Goal: Transaction & Acquisition: Purchase product/service

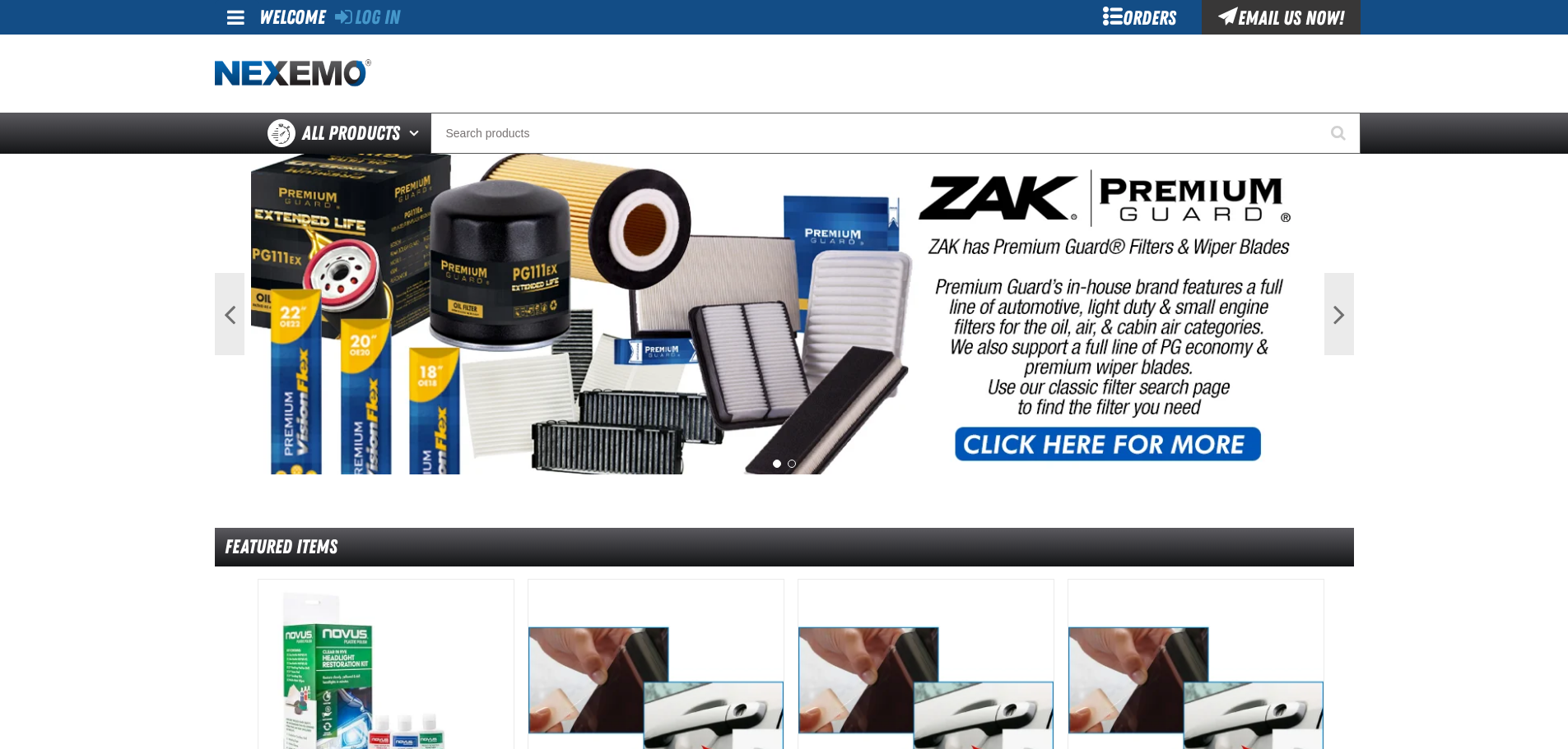
click at [397, 36] on div at bounding box center [784, 74] width 1139 height 78
click at [395, 27] on link "Log In" at bounding box center [367, 17] width 65 height 23
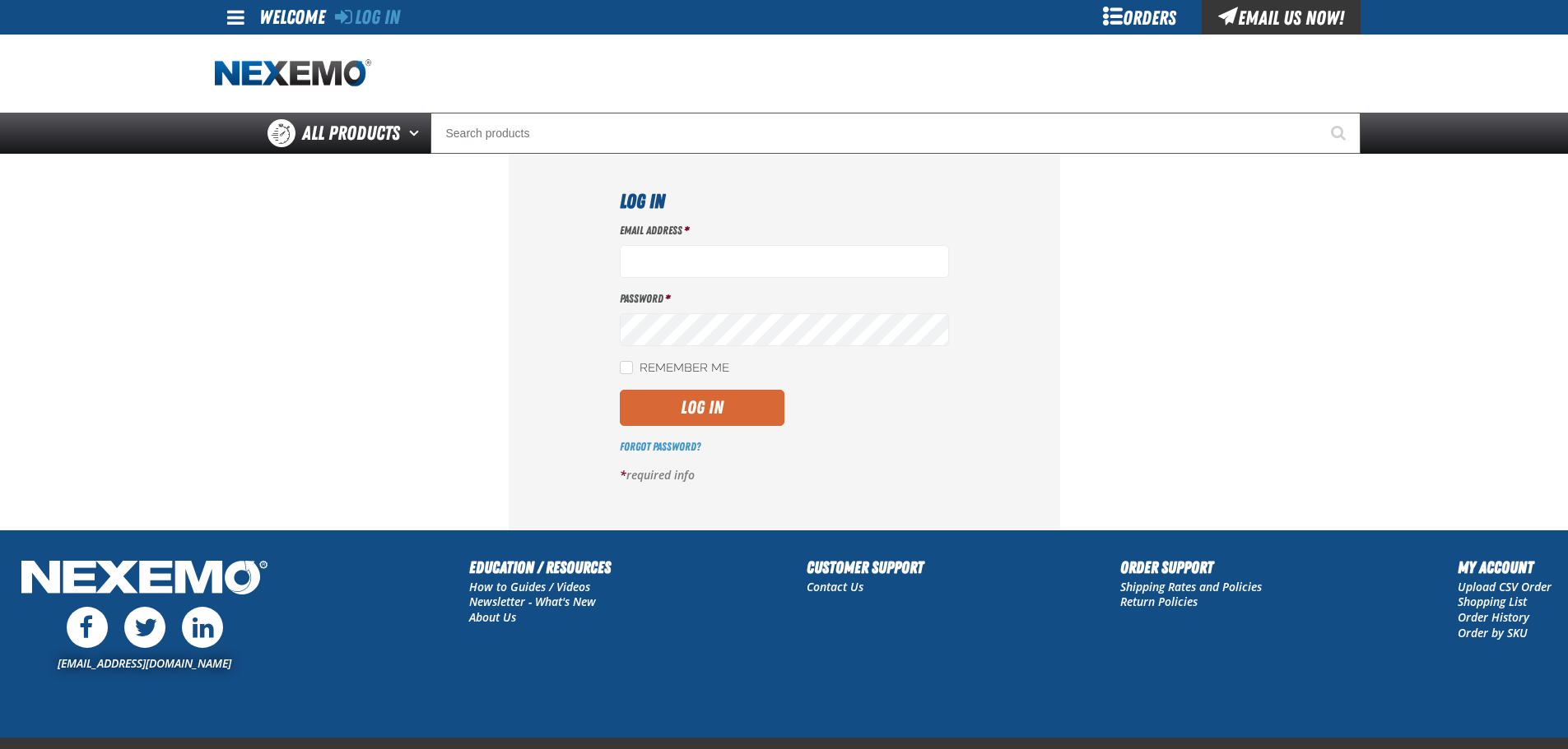
type input "lhernandez@vtaig.com"
click at [759, 419] on button "Log In" at bounding box center [702, 407] width 164 height 36
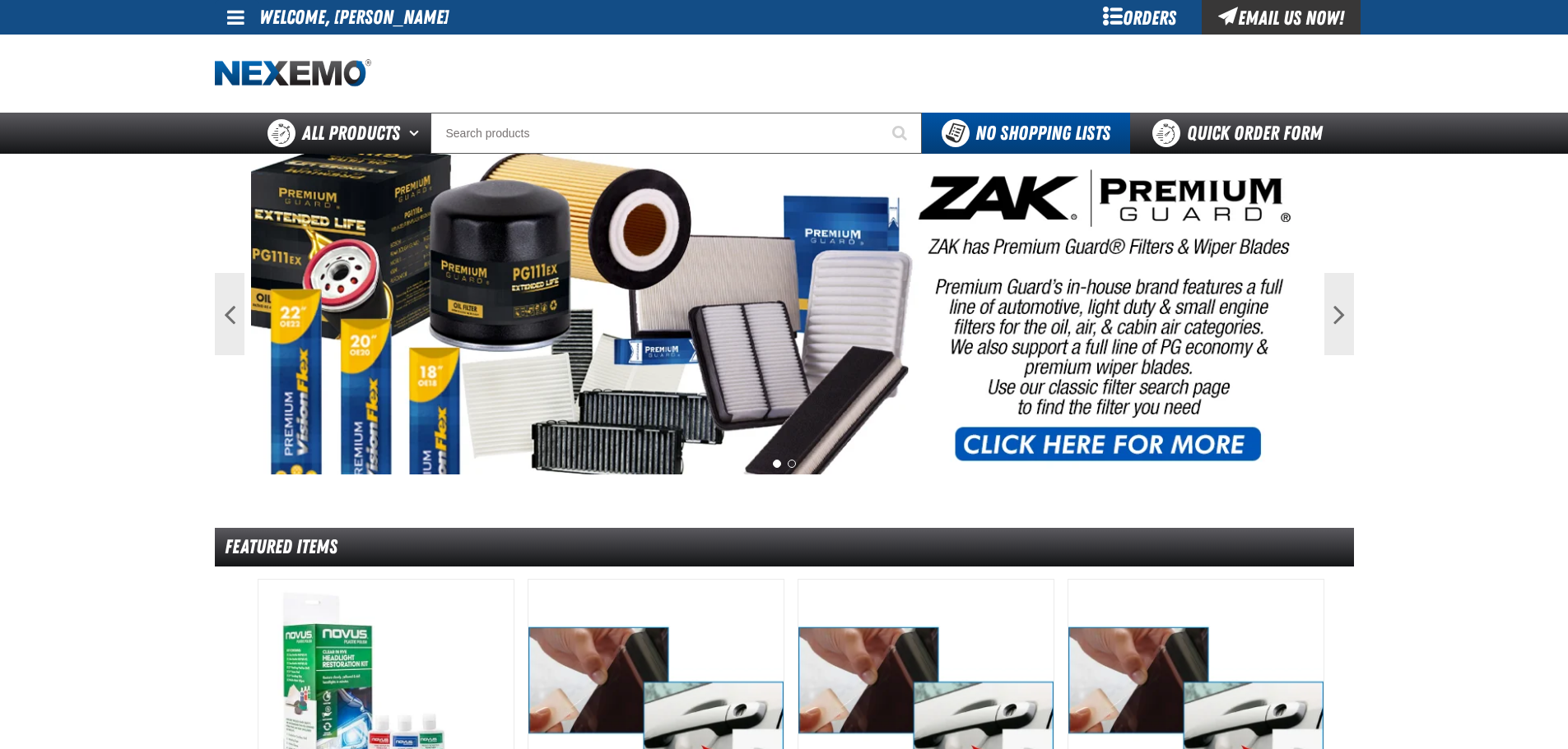
click at [1152, 17] on div "Orders" at bounding box center [1139, 17] width 123 height 35
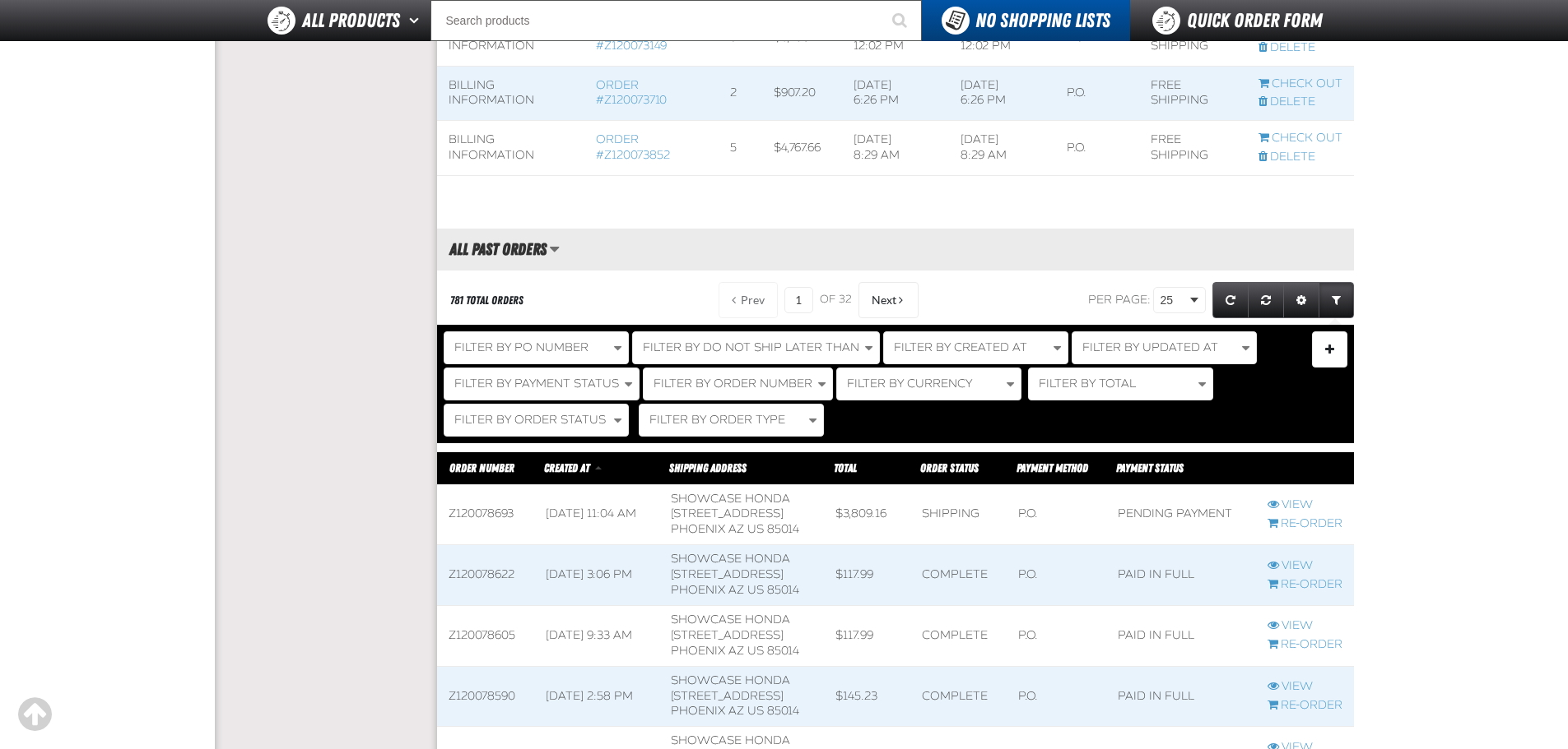
scroll to position [1234, 0]
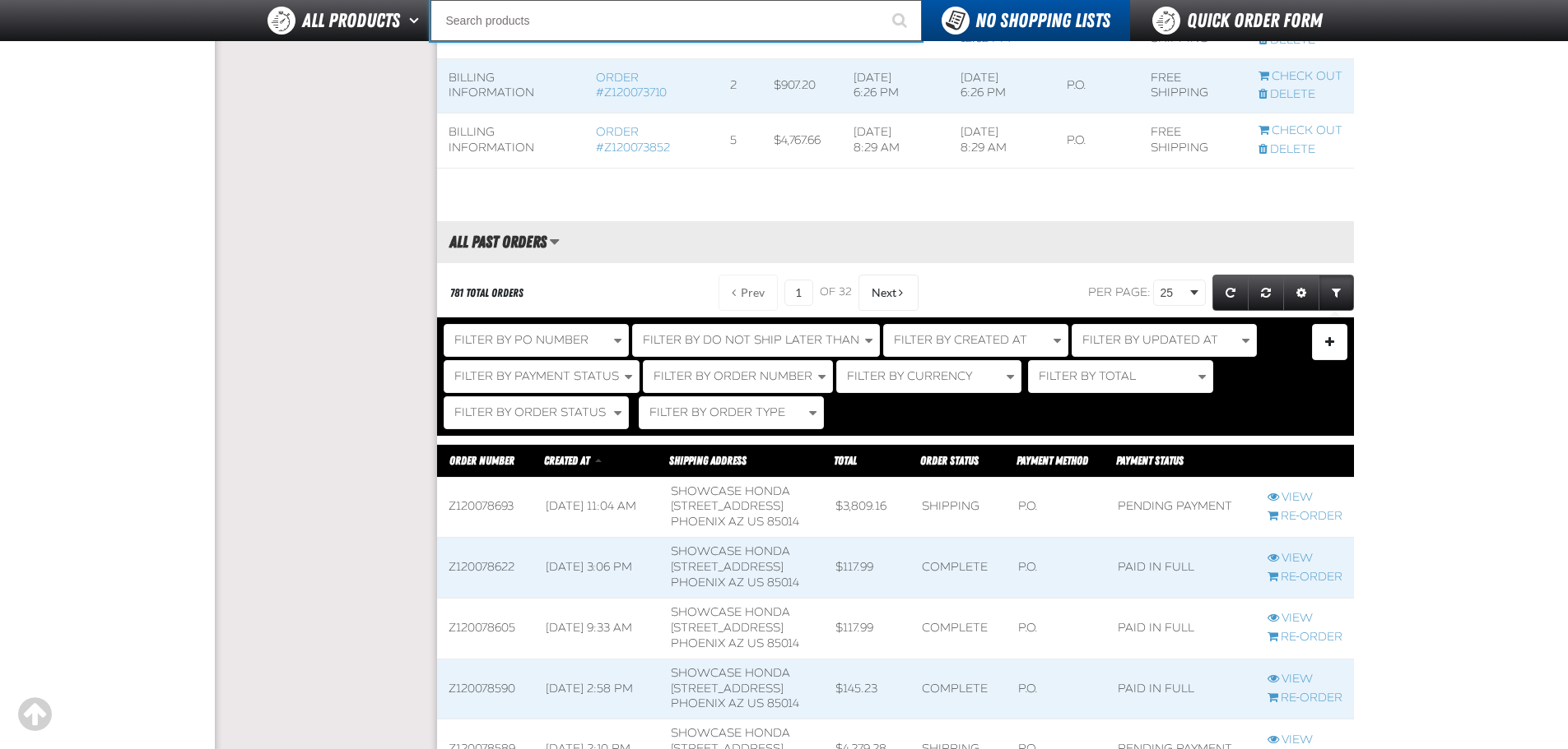
click at [567, 14] on input "Search" at bounding box center [677, 20] width 492 height 41
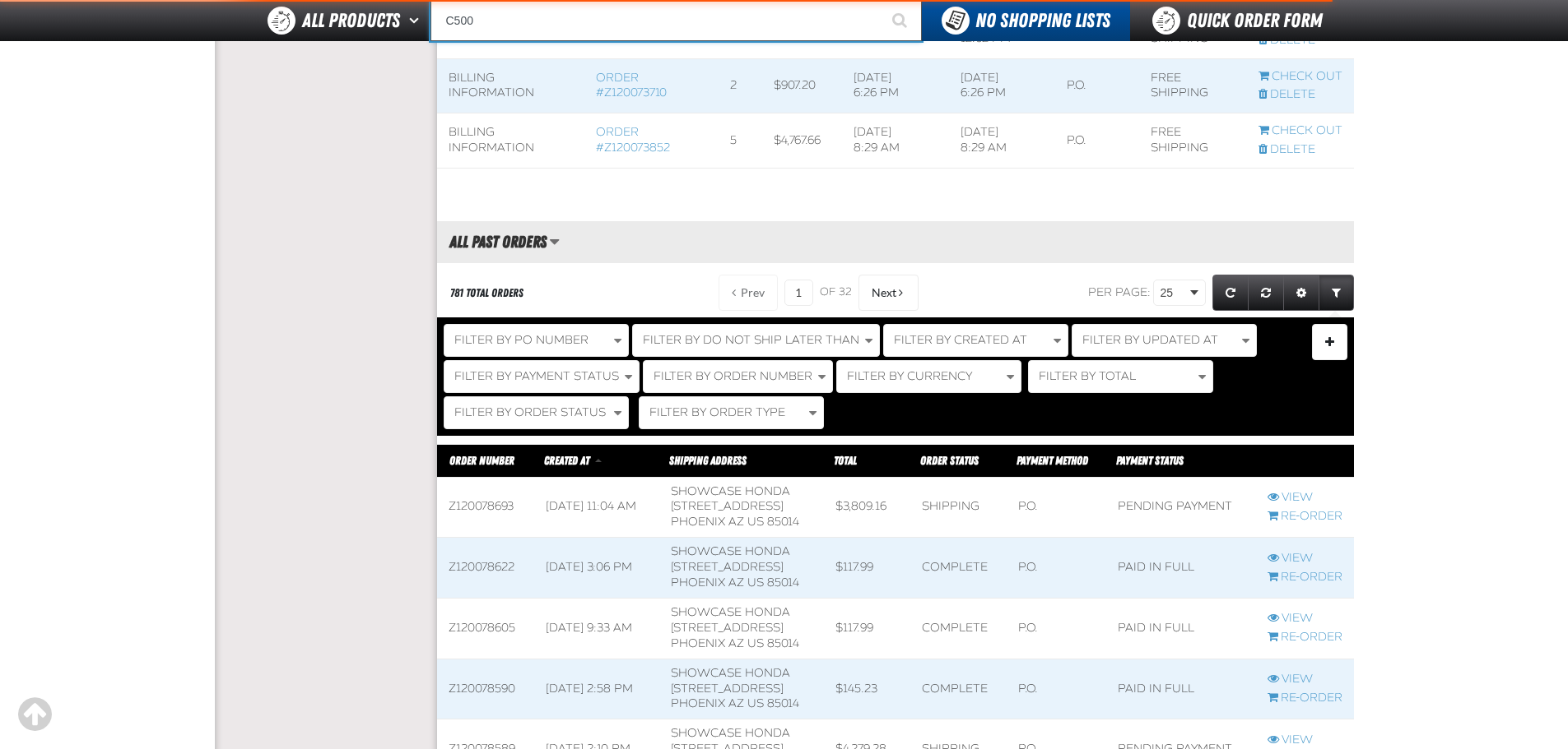
type input "C500"
click at [881, 0] on button "Start Searching" at bounding box center [901, 20] width 41 height 41
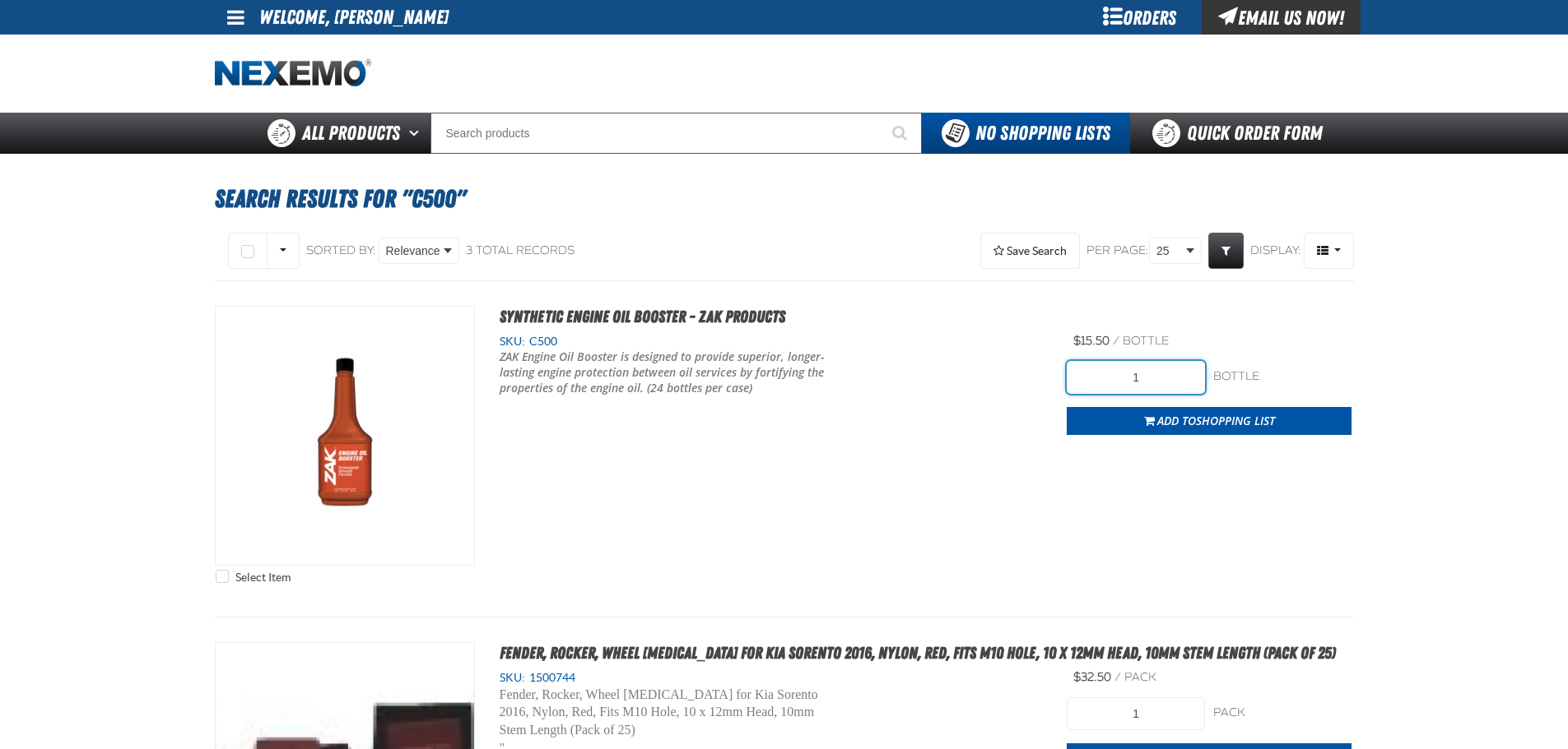
click at [1164, 382] on input "1" at bounding box center [1135, 378] width 138 height 33
type input "240"
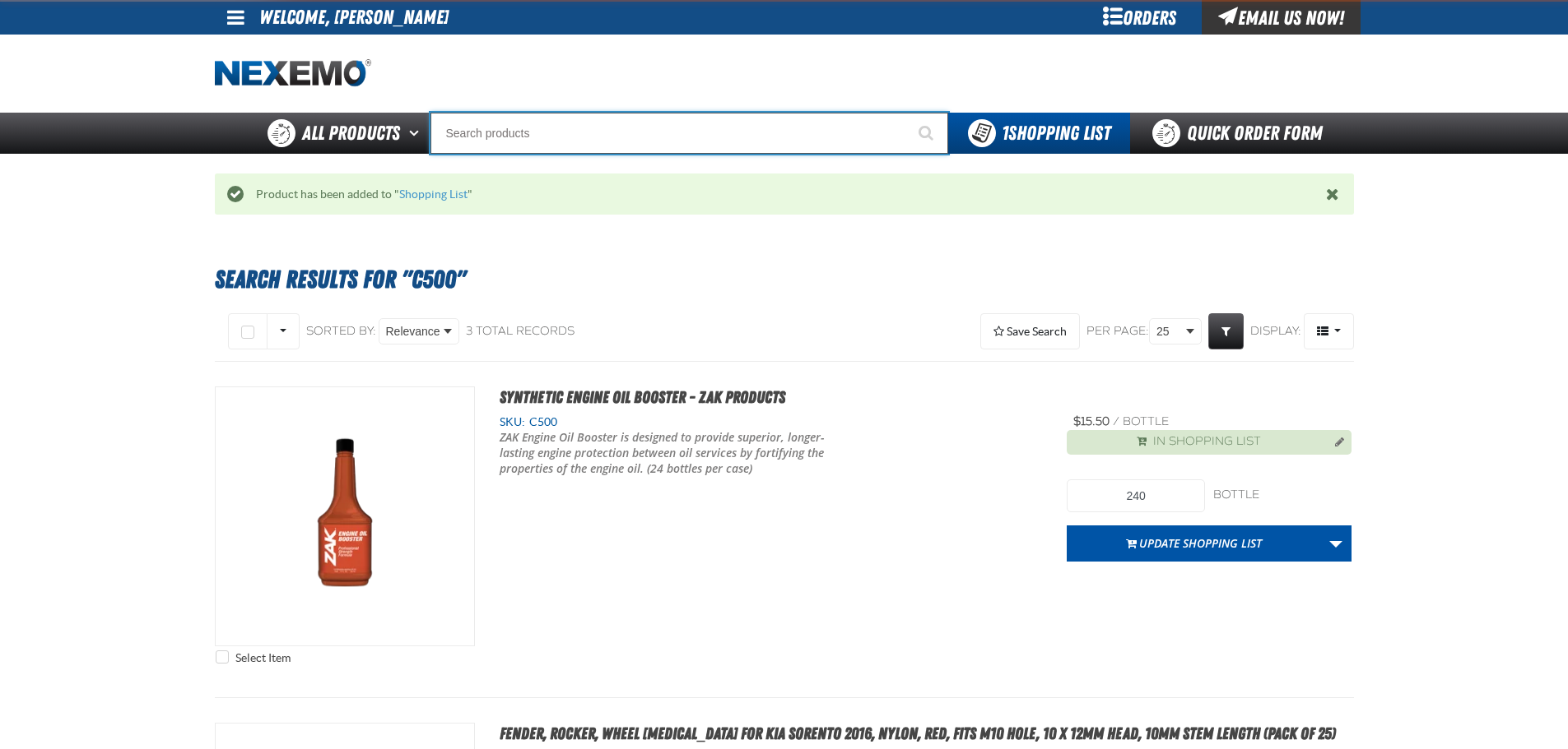
click at [521, 125] on input "Search" at bounding box center [689, 133] width 518 height 41
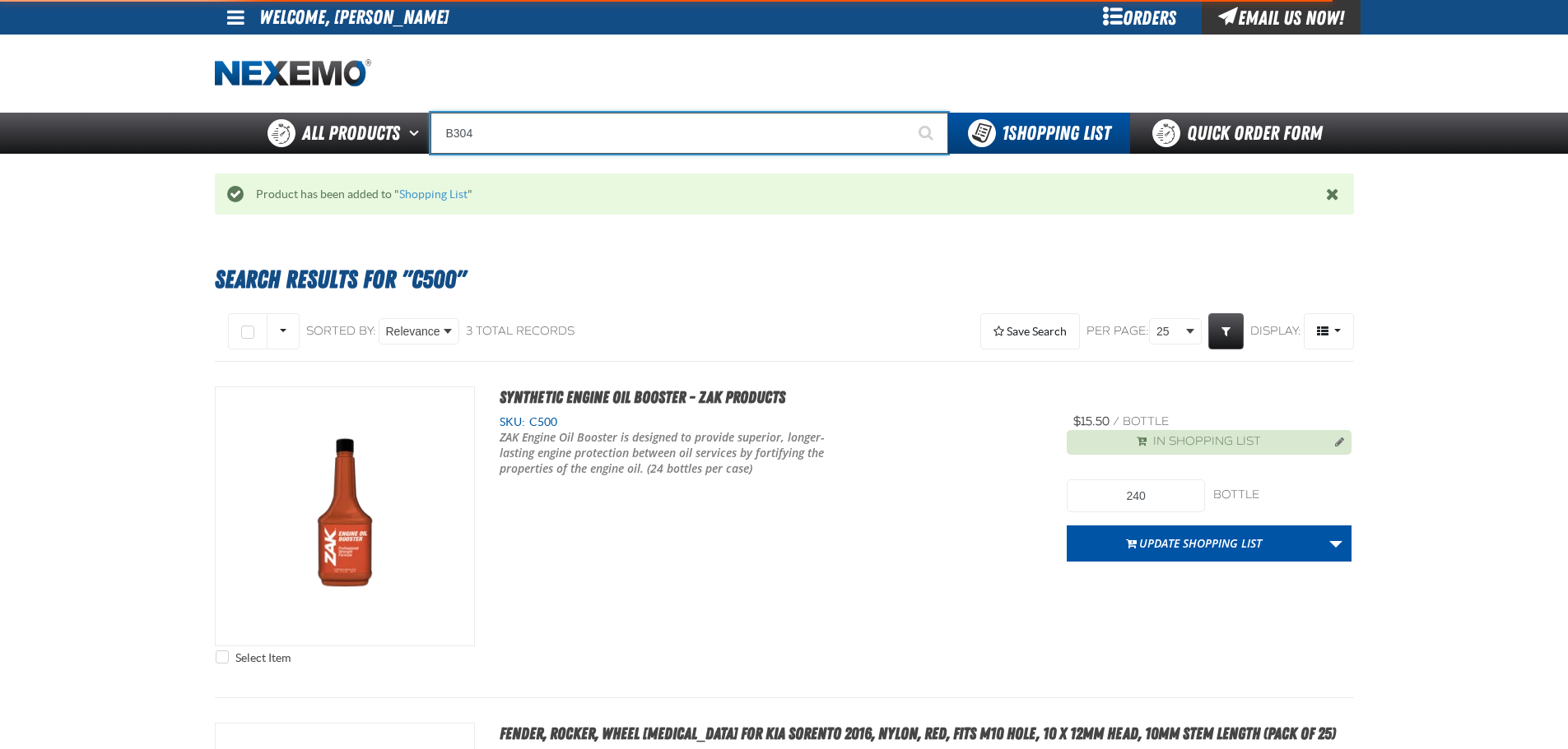
type input "B304"
click at [907, 113] on button "Start Searching" at bounding box center [927, 133] width 41 height 41
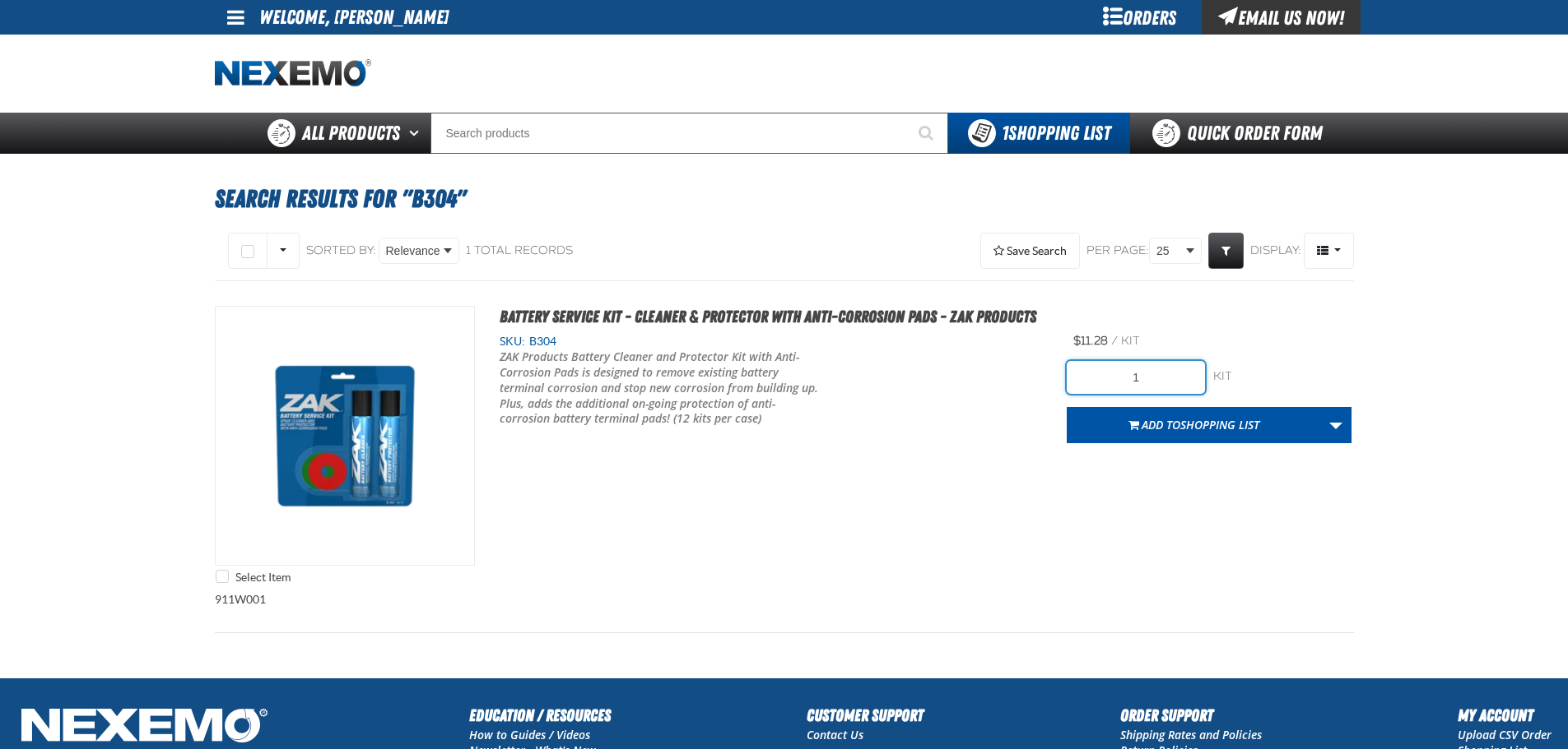
click at [1156, 393] on input "1" at bounding box center [1135, 378] width 138 height 33
click at [1156, 390] on input "1" at bounding box center [1135, 378] width 138 height 33
click at [1154, 391] on input "1" at bounding box center [1135, 378] width 138 height 33
type input "60"
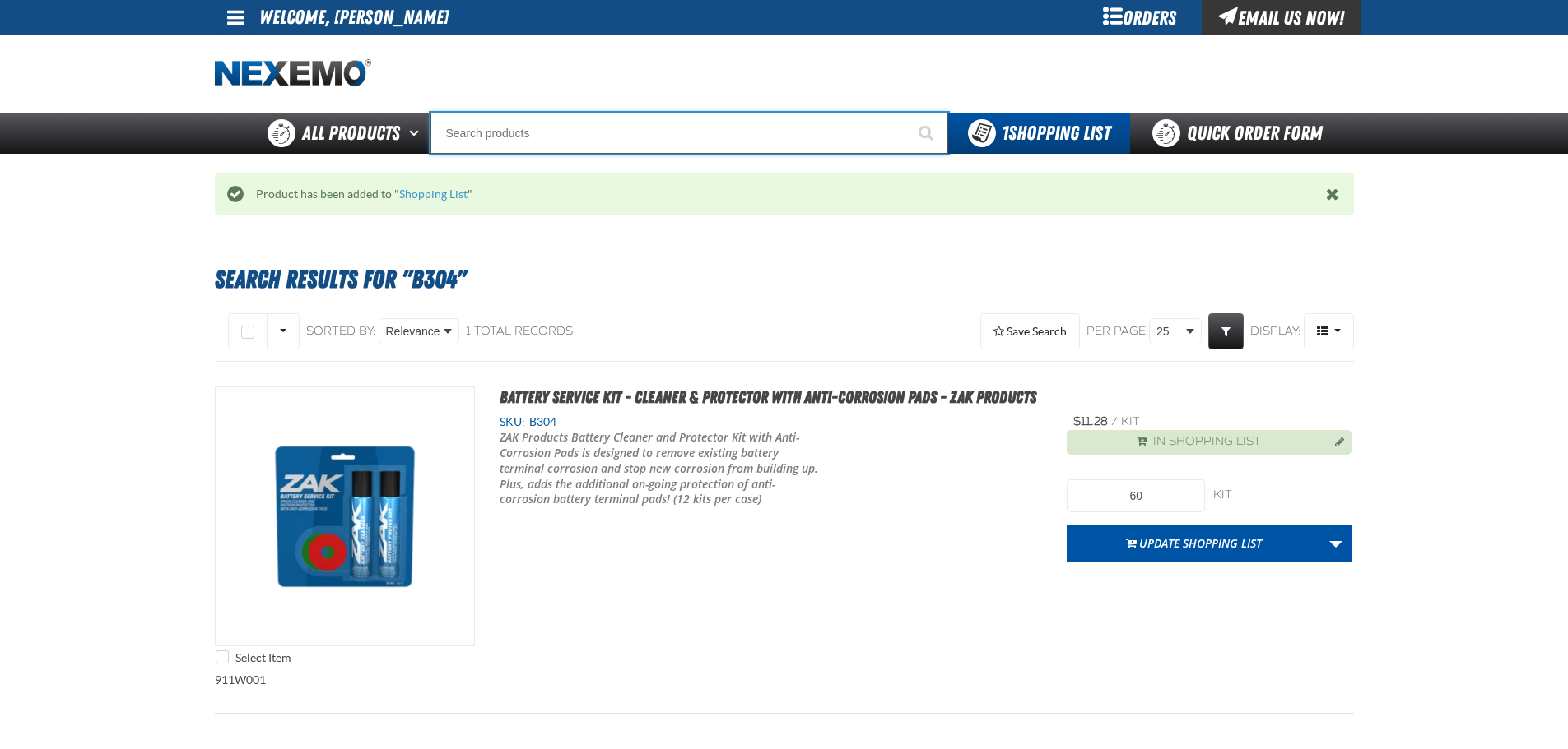
click at [598, 113] on input "Search" at bounding box center [689, 133] width 518 height 41
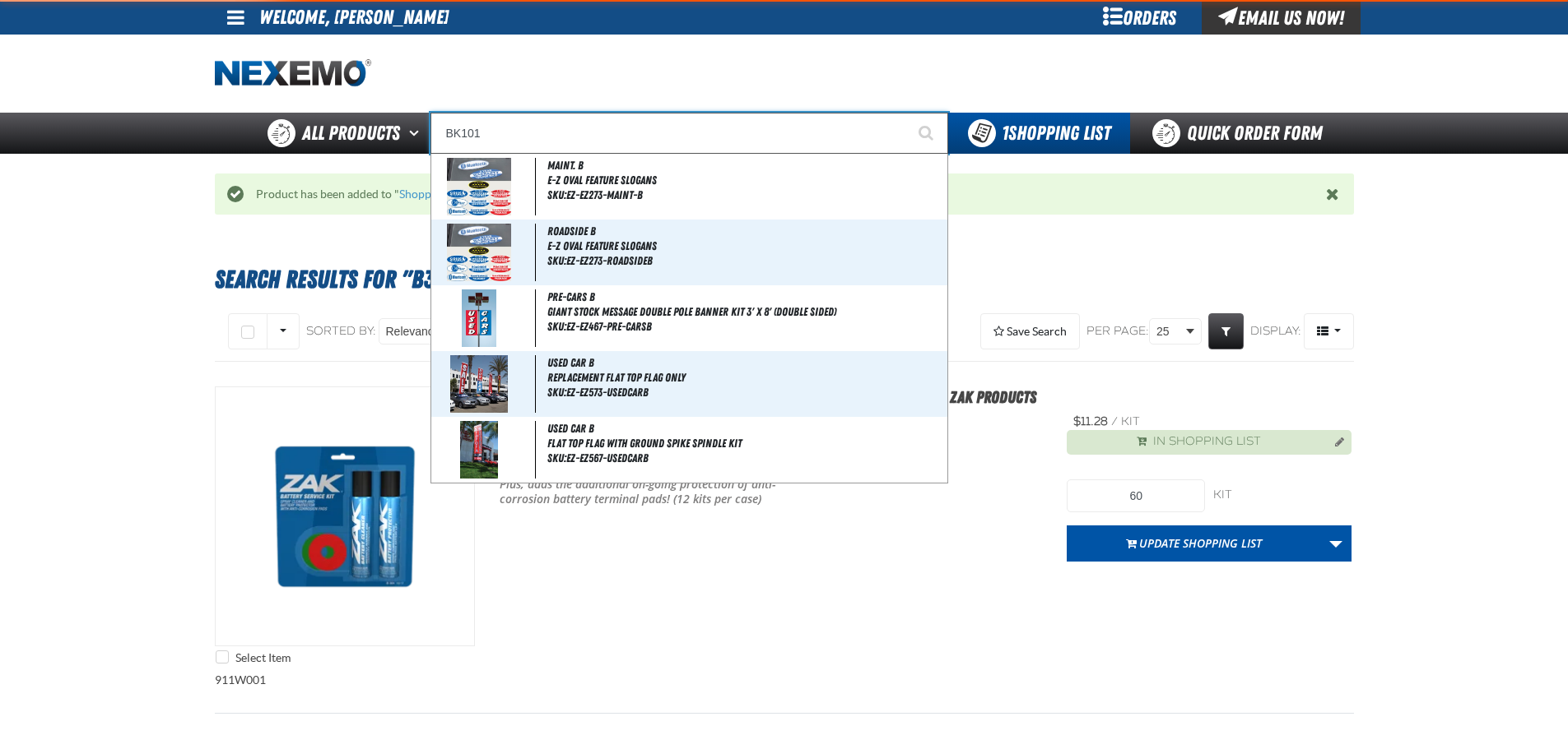
type input "BK101"
click at [907, 113] on button "Start Searching" at bounding box center [927, 133] width 41 height 41
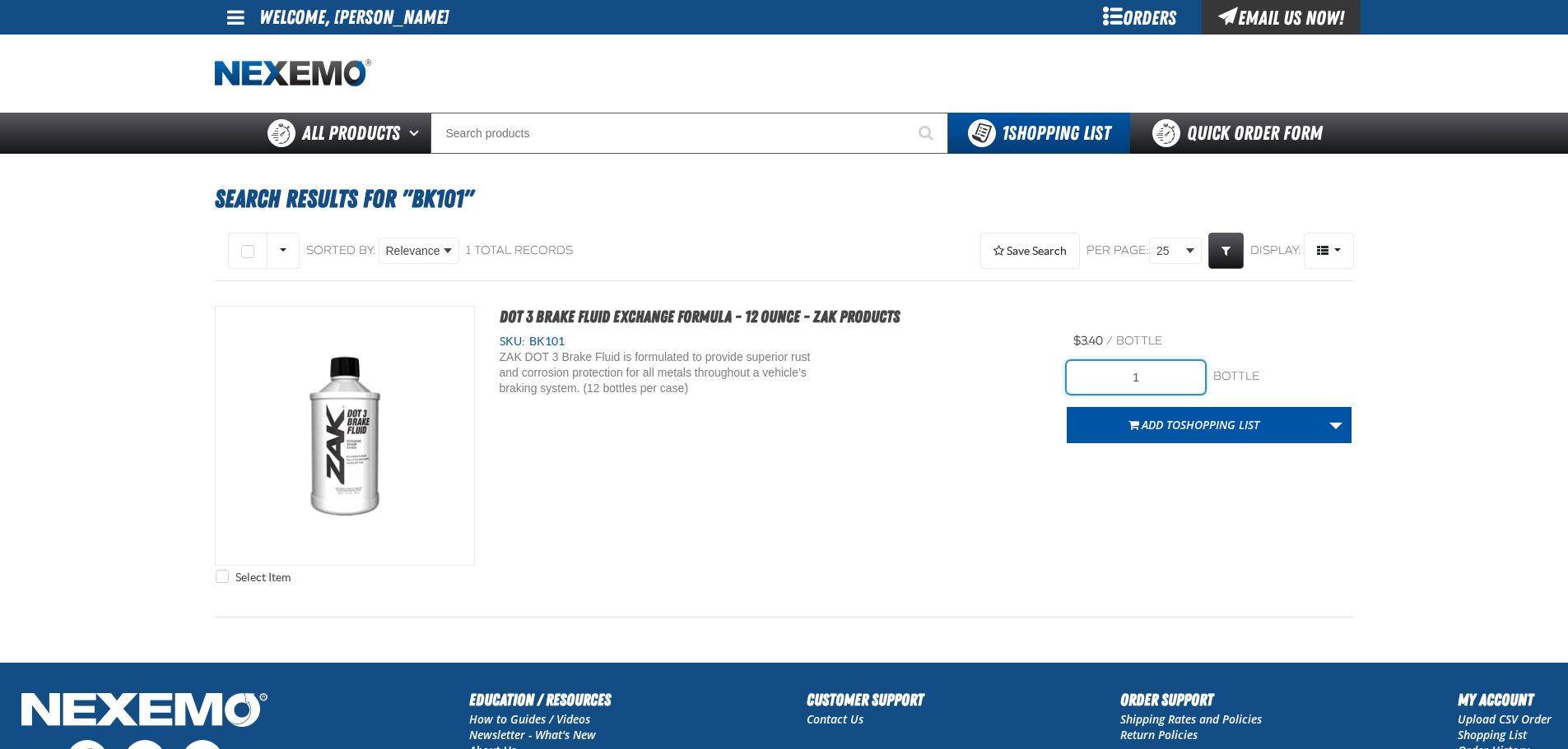
click at [1176, 364] on input "1" at bounding box center [1135, 378] width 138 height 33
type input "144"
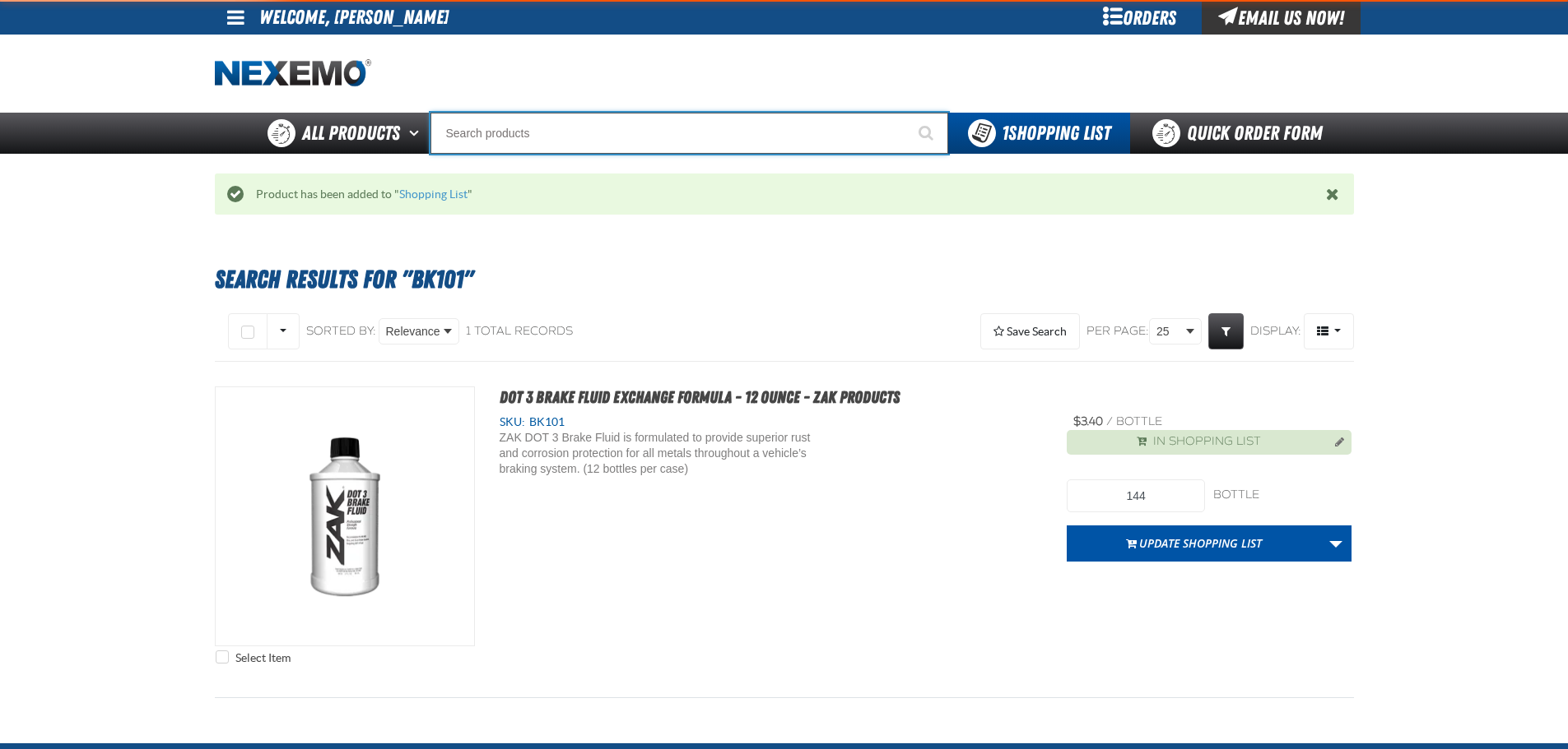
click at [560, 116] on input "Search" at bounding box center [689, 133] width 518 height 41
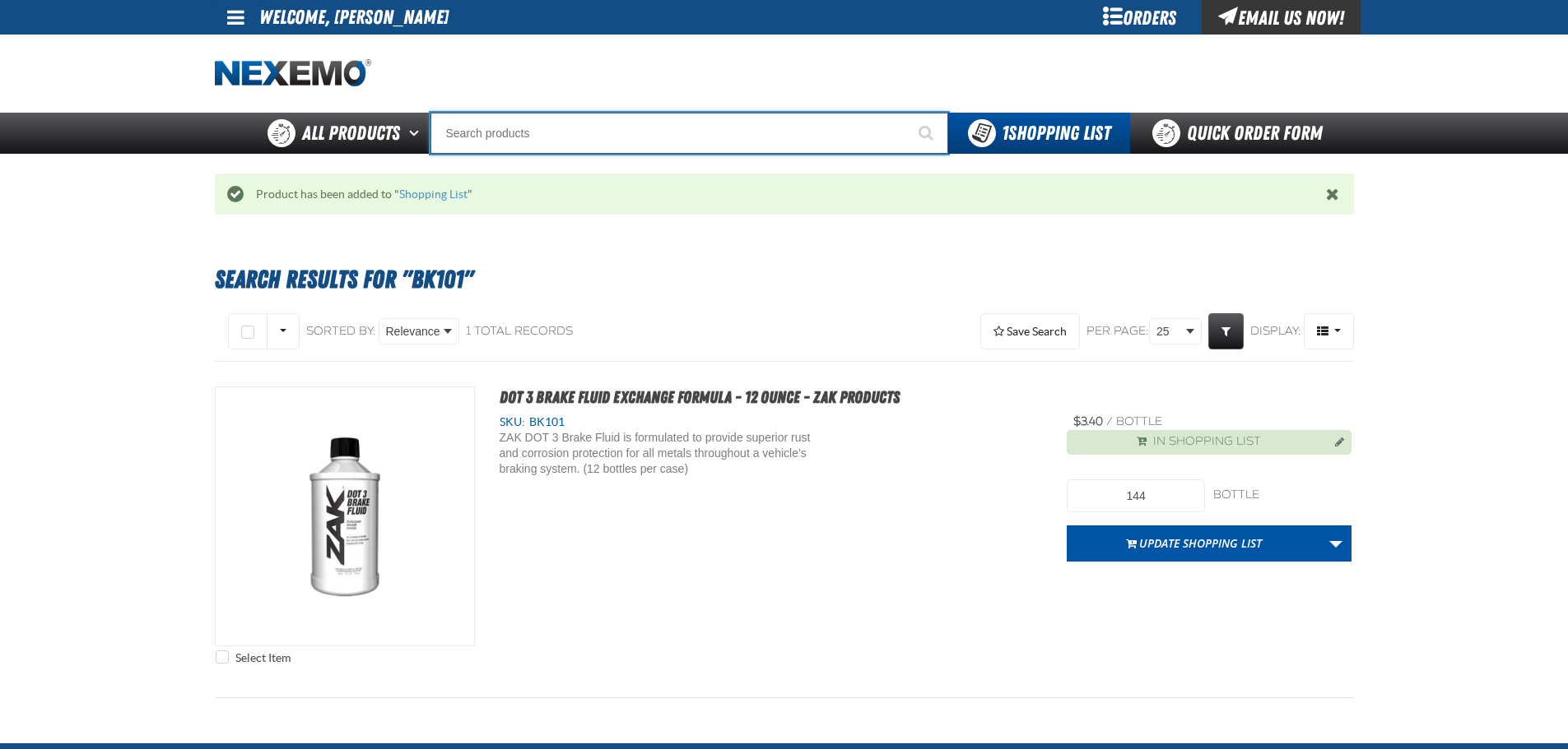
type input "R"
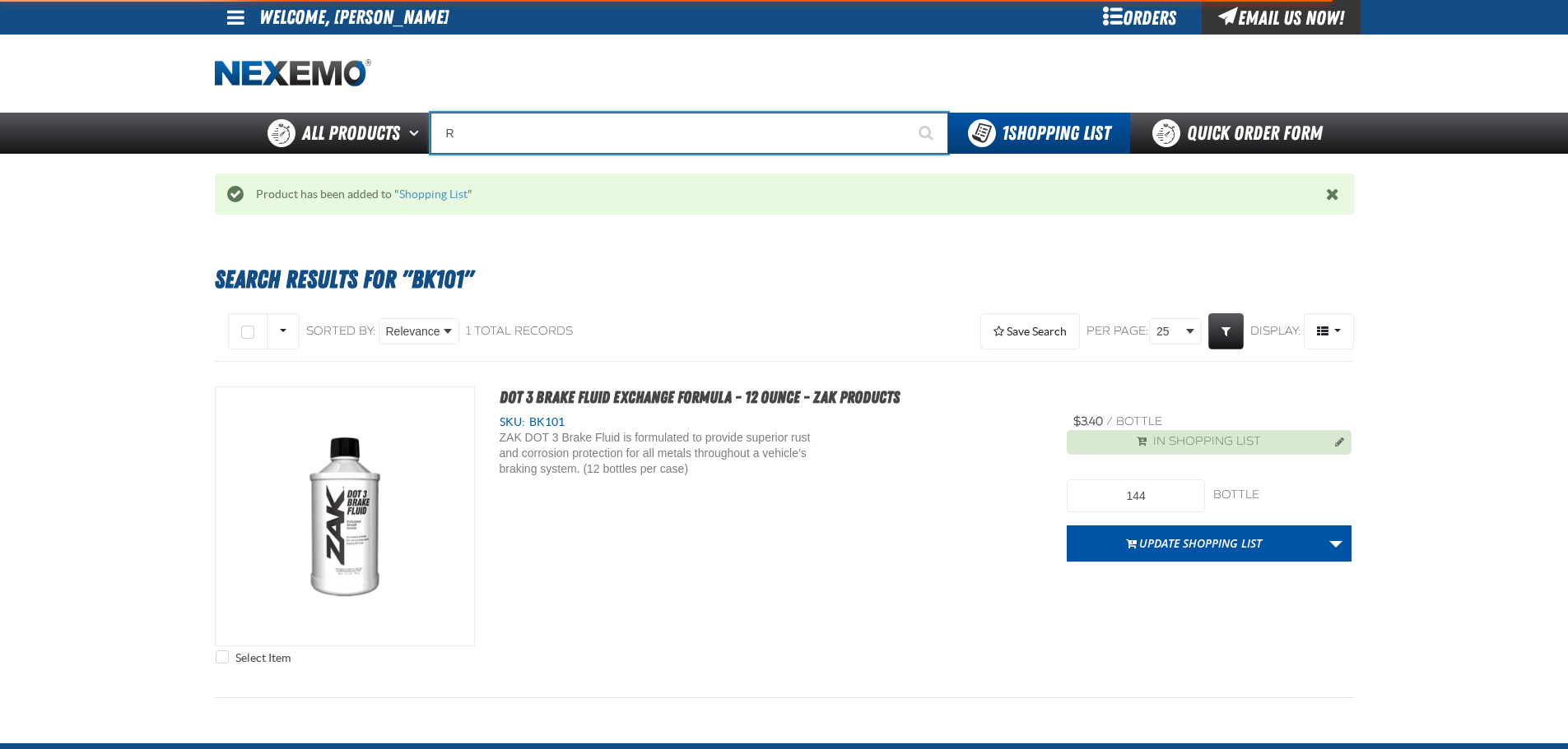
type input "ROADSIDE R"
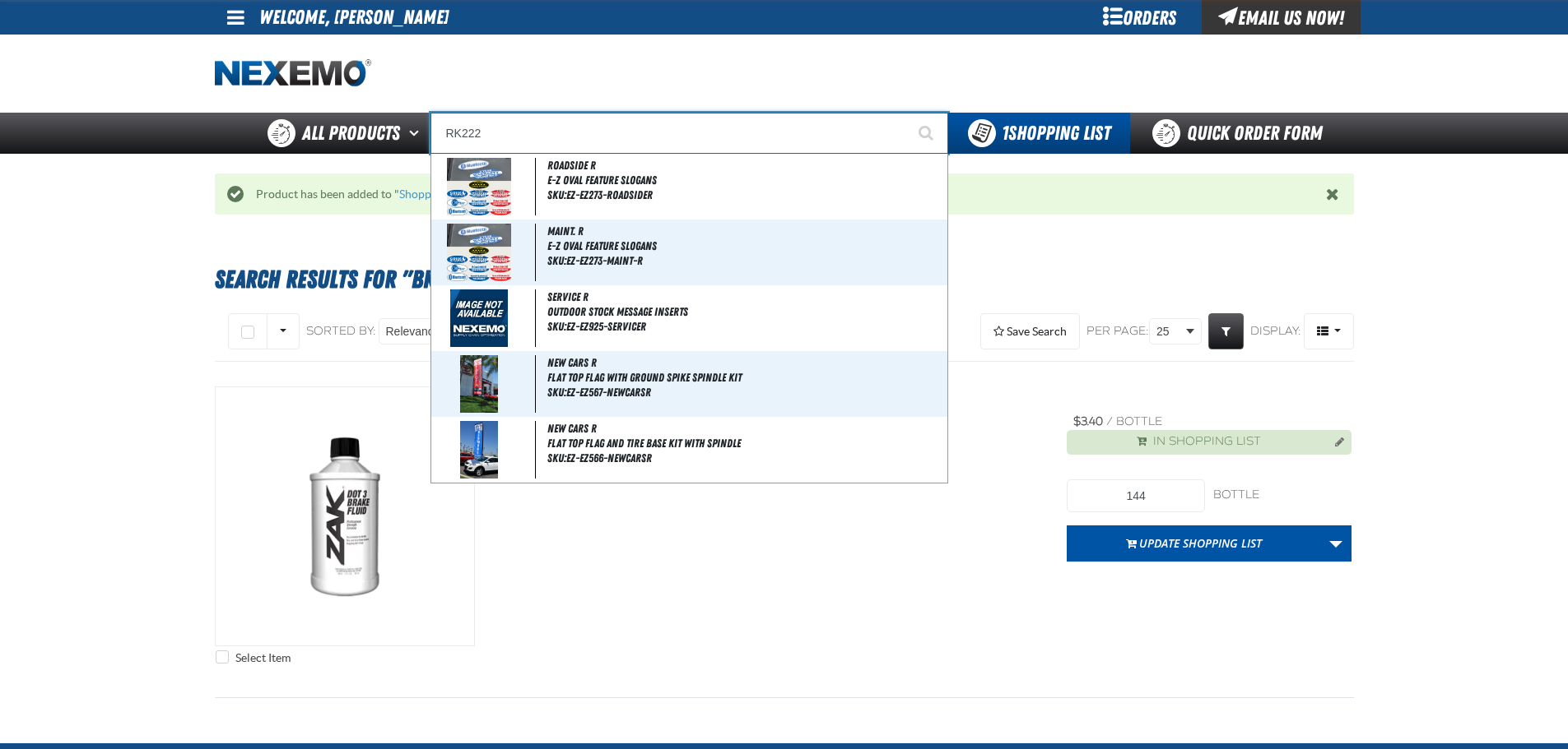
type input "RK222"
click at [907, 113] on button "Start Searching" at bounding box center [927, 133] width 41 height 41
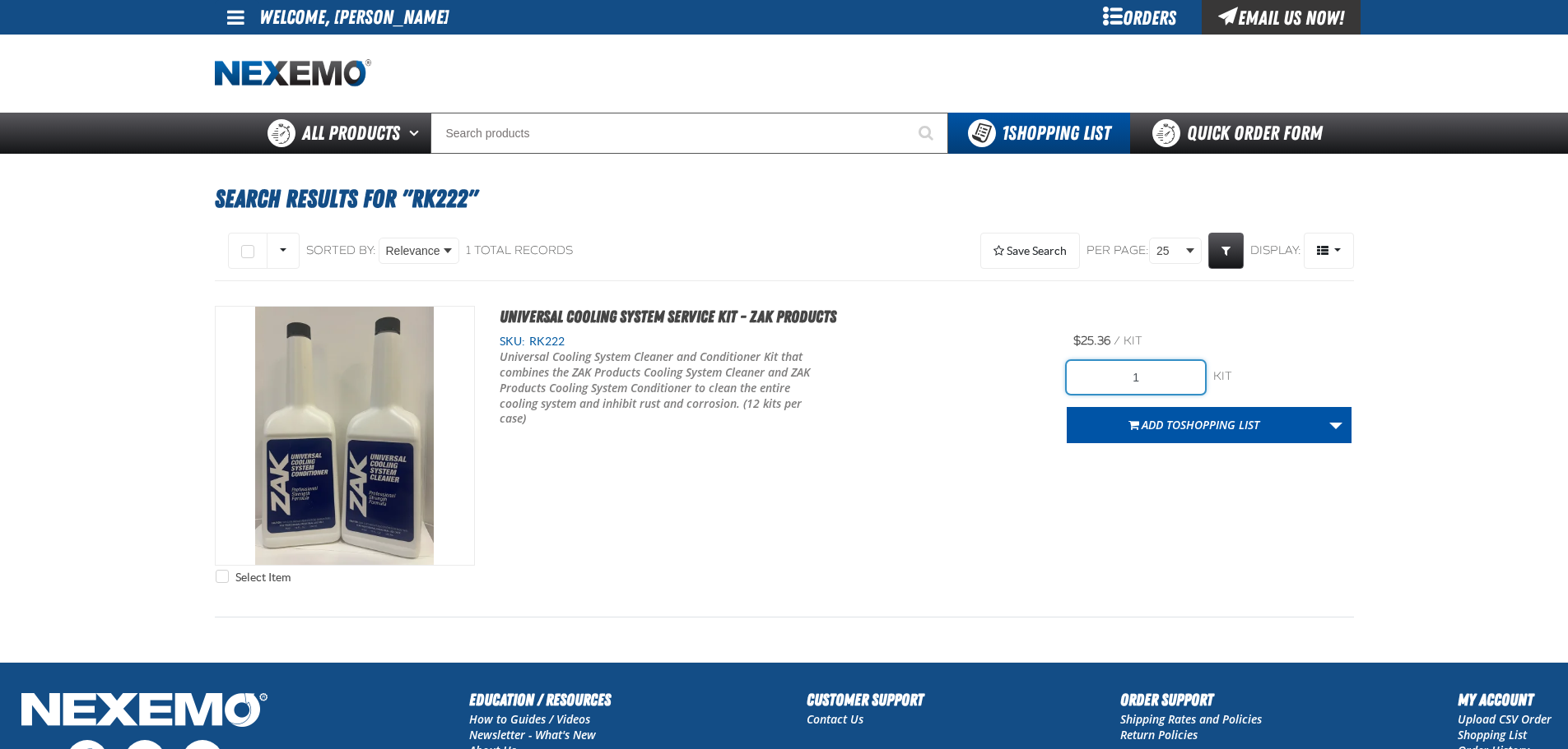
click at [1110, 374] on input "1" at bounding box center [1135, 378] width 138 height 33
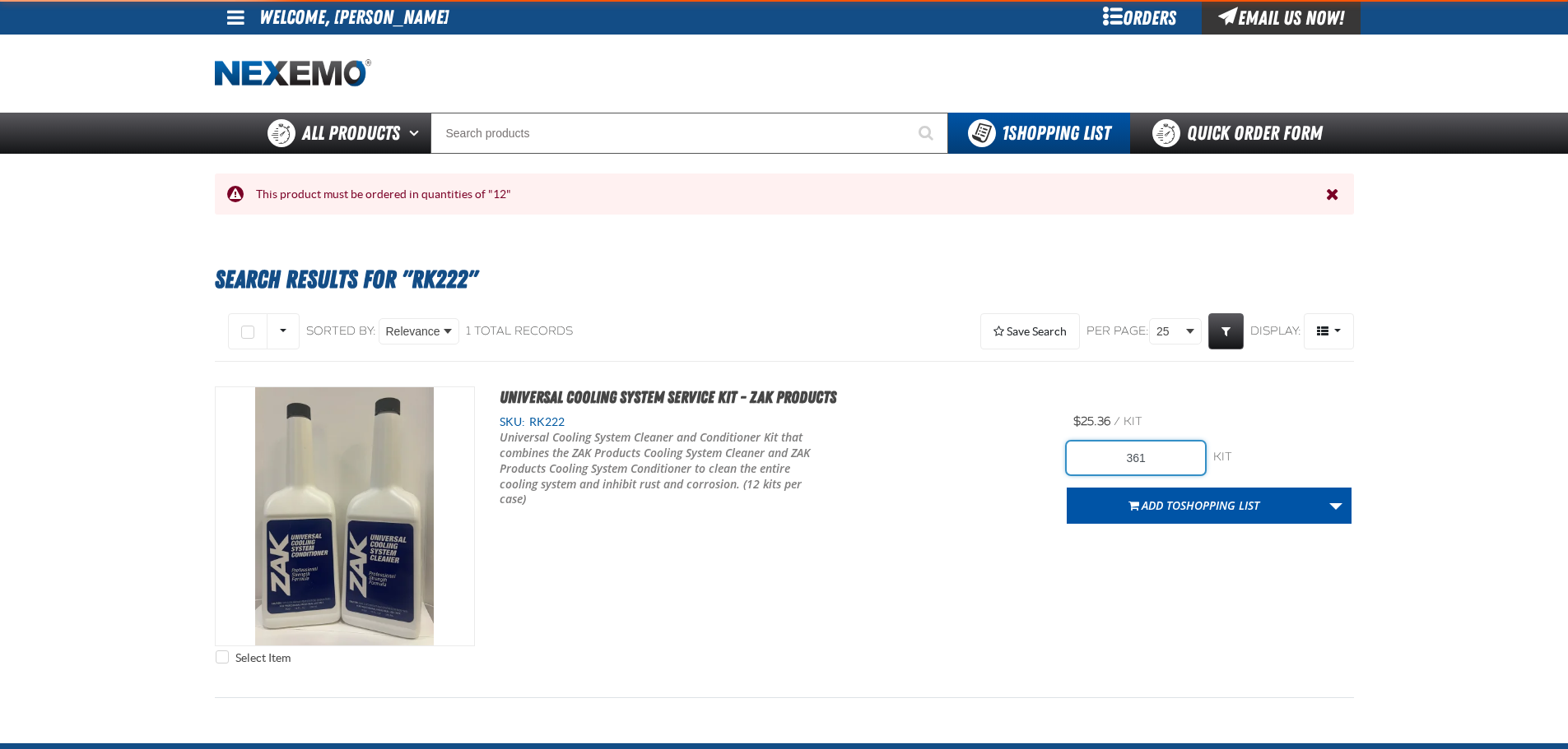
click at [1160, 443] on input "361" at bounding box center [1135, 459] width 138 height 33
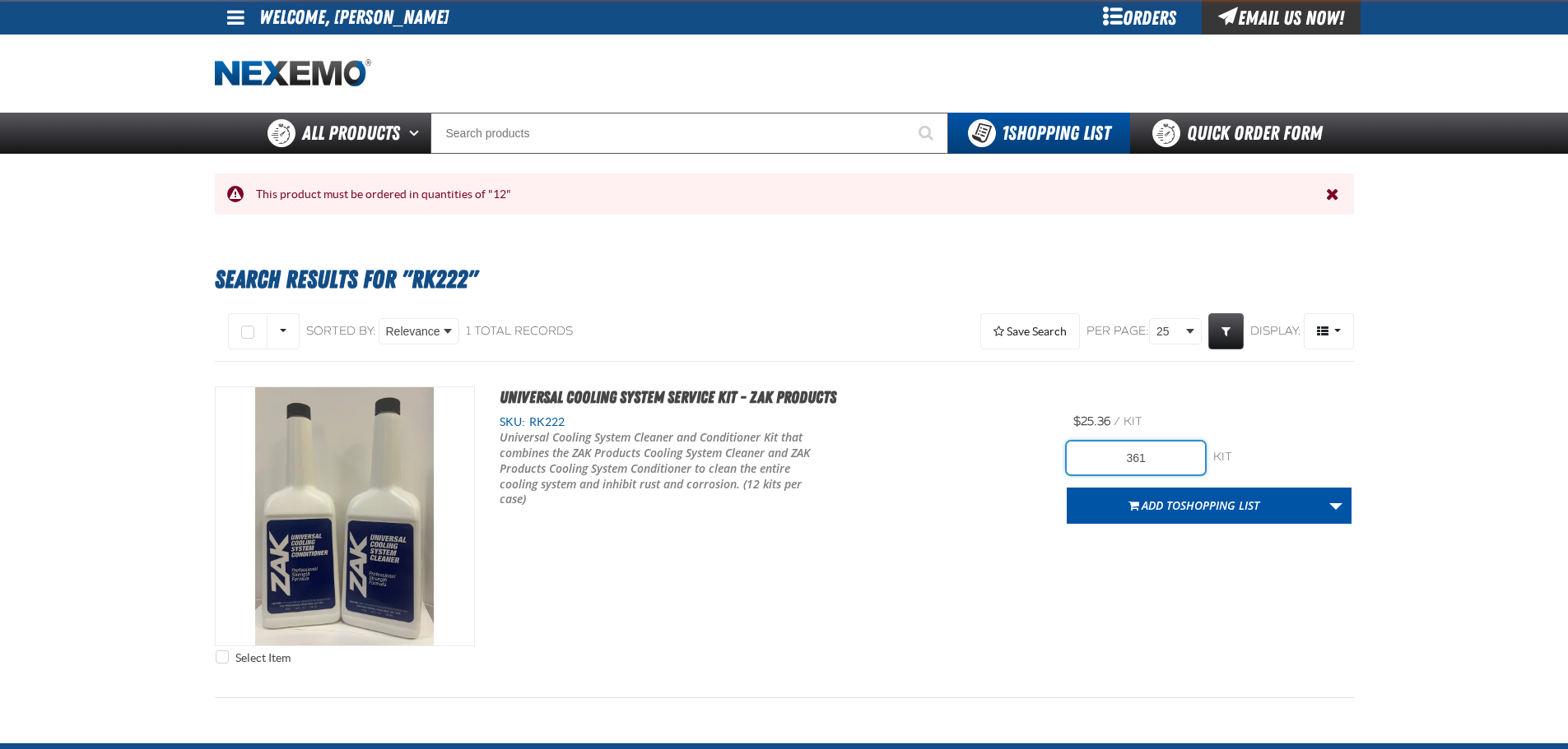
click at [1160, 443] on input "361" at bounding box center [1135, 459] width 138 height 33
type input "36"
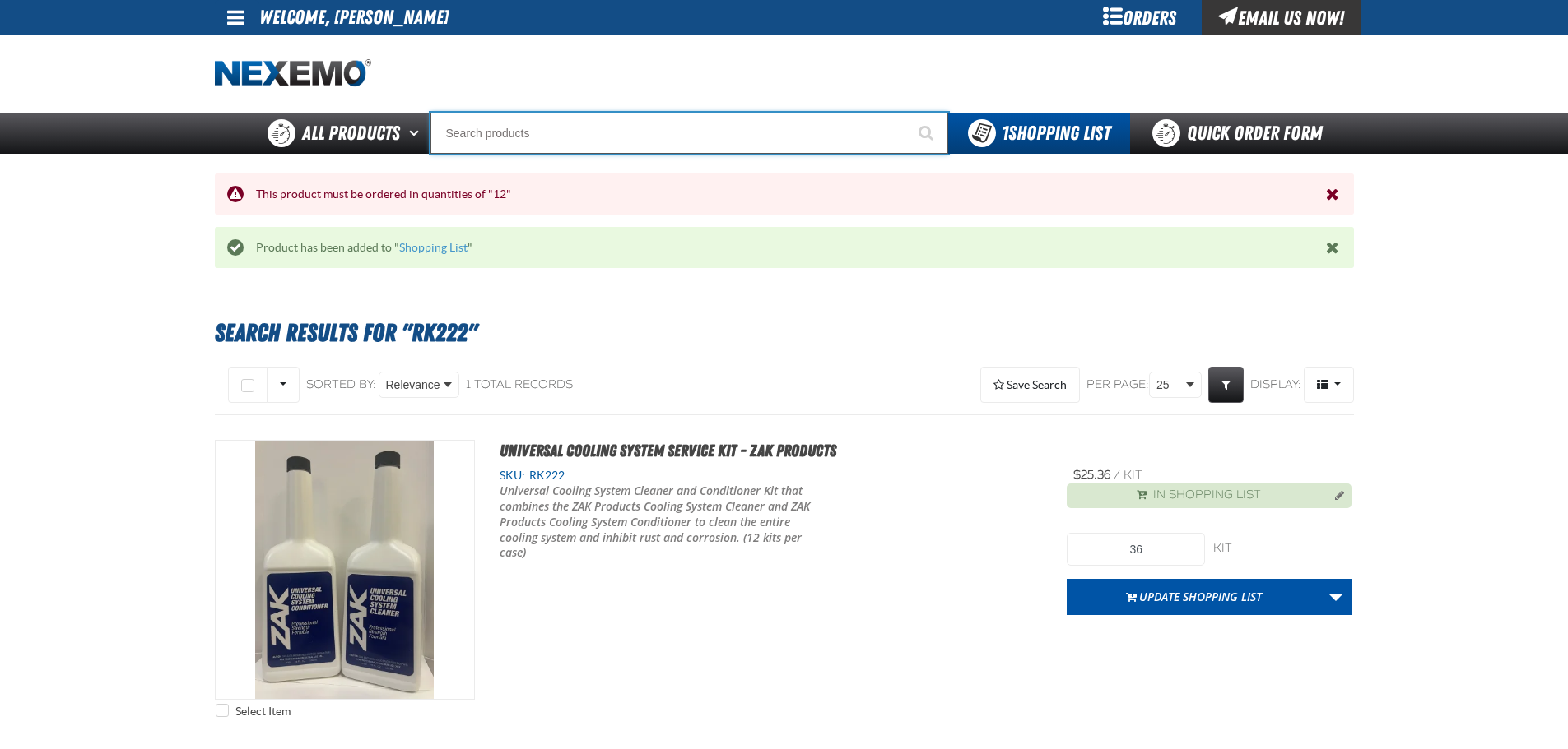
click at [792, 131] on input "Search" at bounding box center [689, 133] width 518 height 41
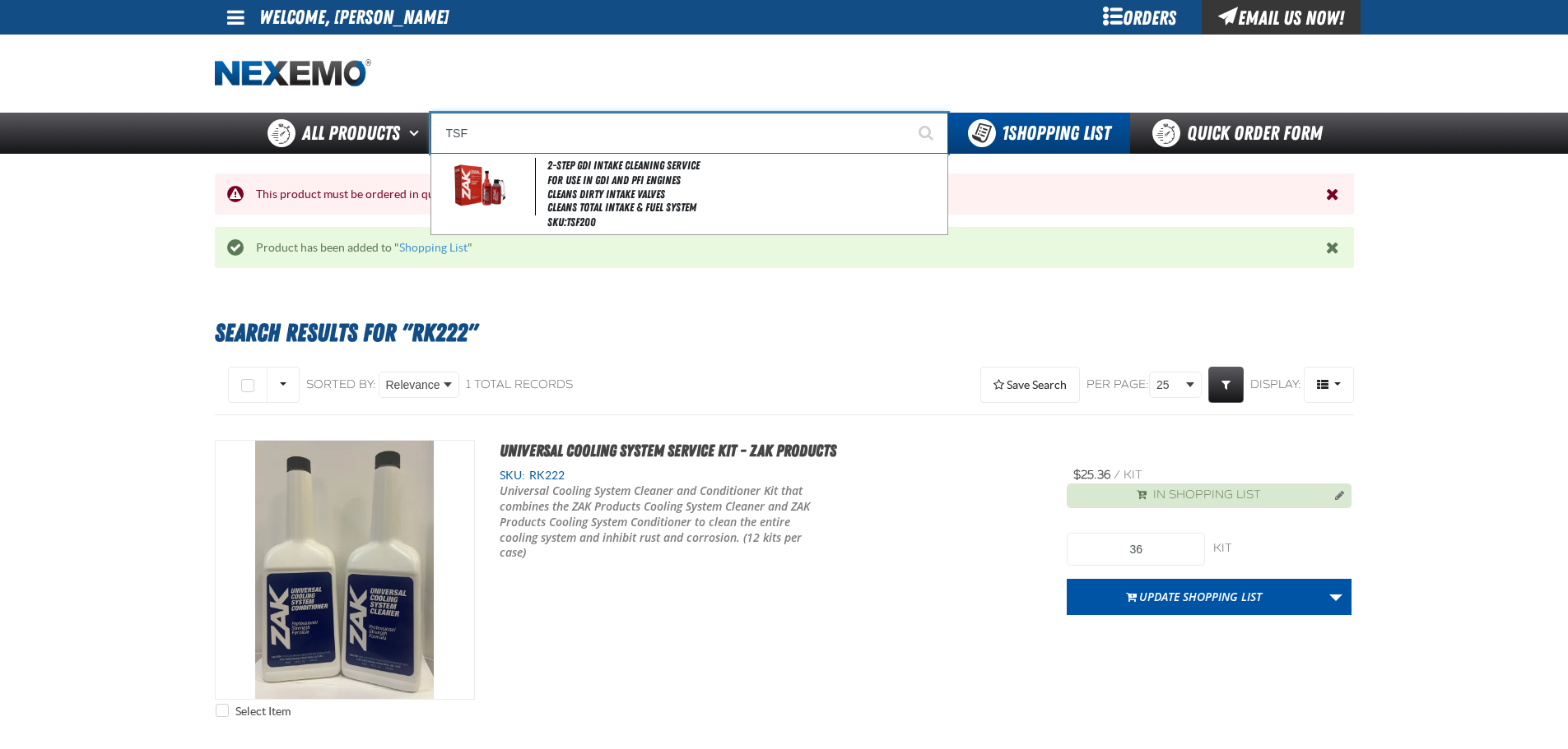
type input "2-Step GDI Intake Cleaning Service"
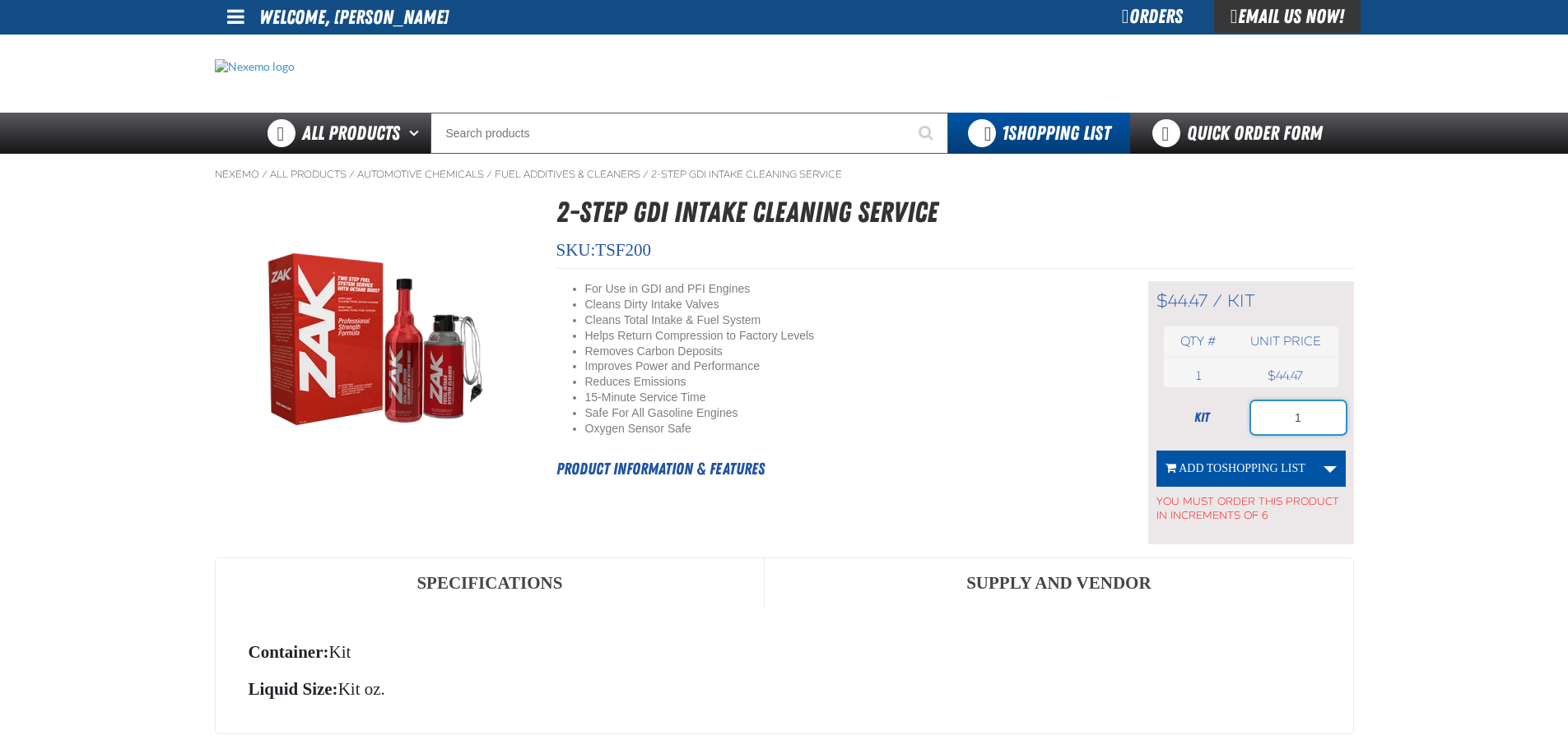
click at [1308, 417] on input "1" at bounding box center [1298, 418] width 94 height 33
click at [1308, 418] on input "1" at bounding box center [1298, 418] width 94 height 33
type input "24"
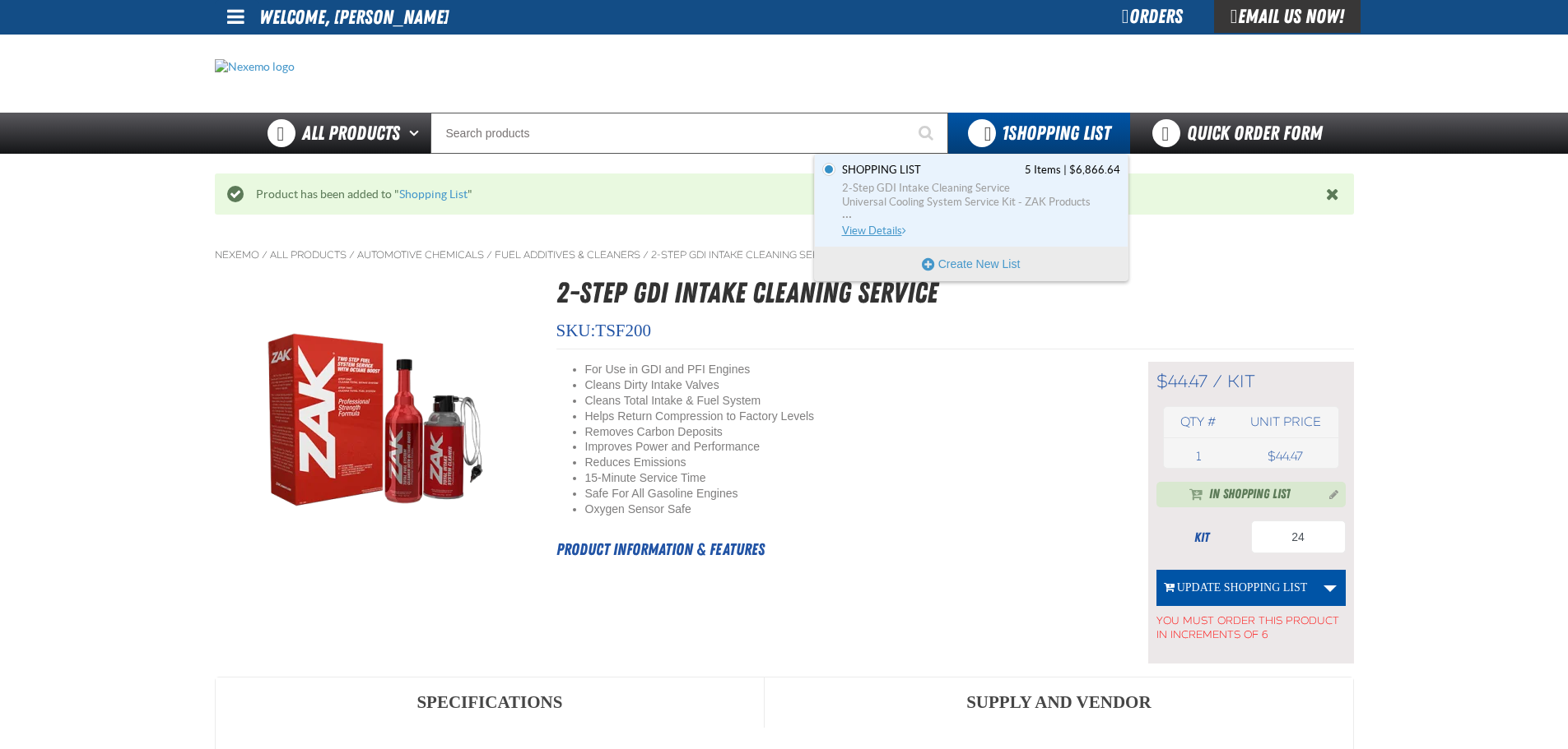
click at [1002, 201] on span "Universal Cooling System Service Kit - ZAK Products" at bounding box center [981, 202] width 278 height 15
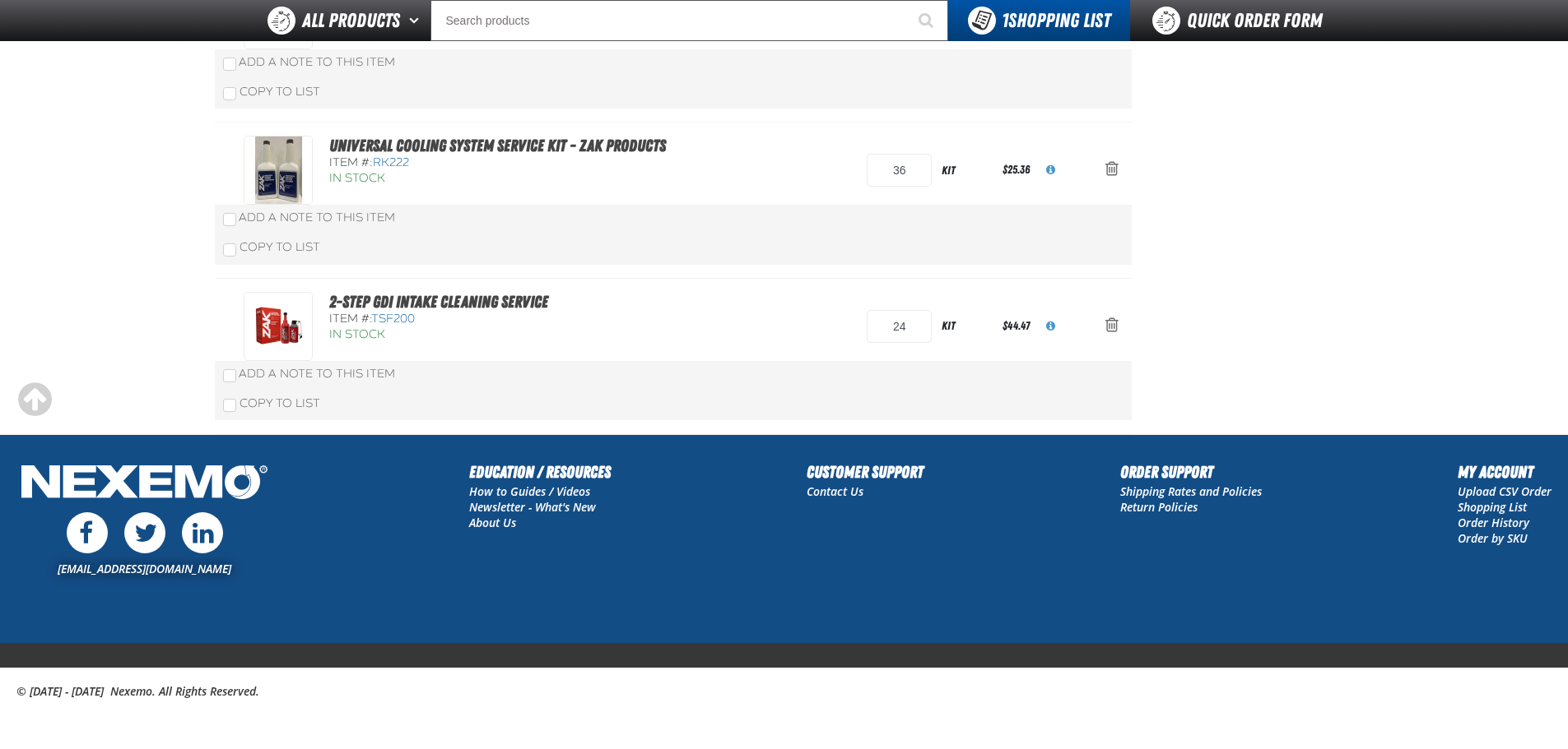
scroll to position [110, 0]
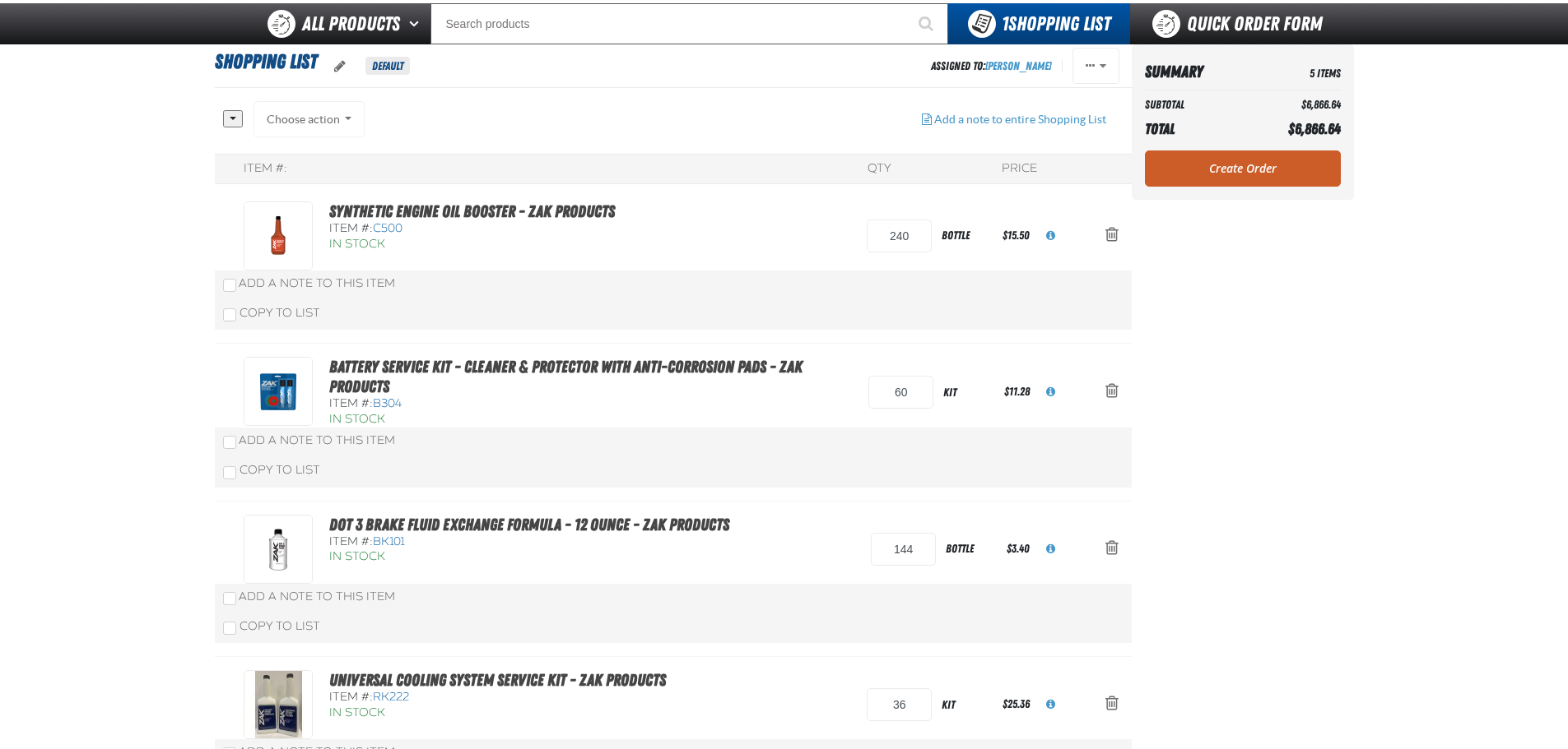
click at [1242, 172] on link "Create Order" at bounding box center [1243, 168] width 196 height 36
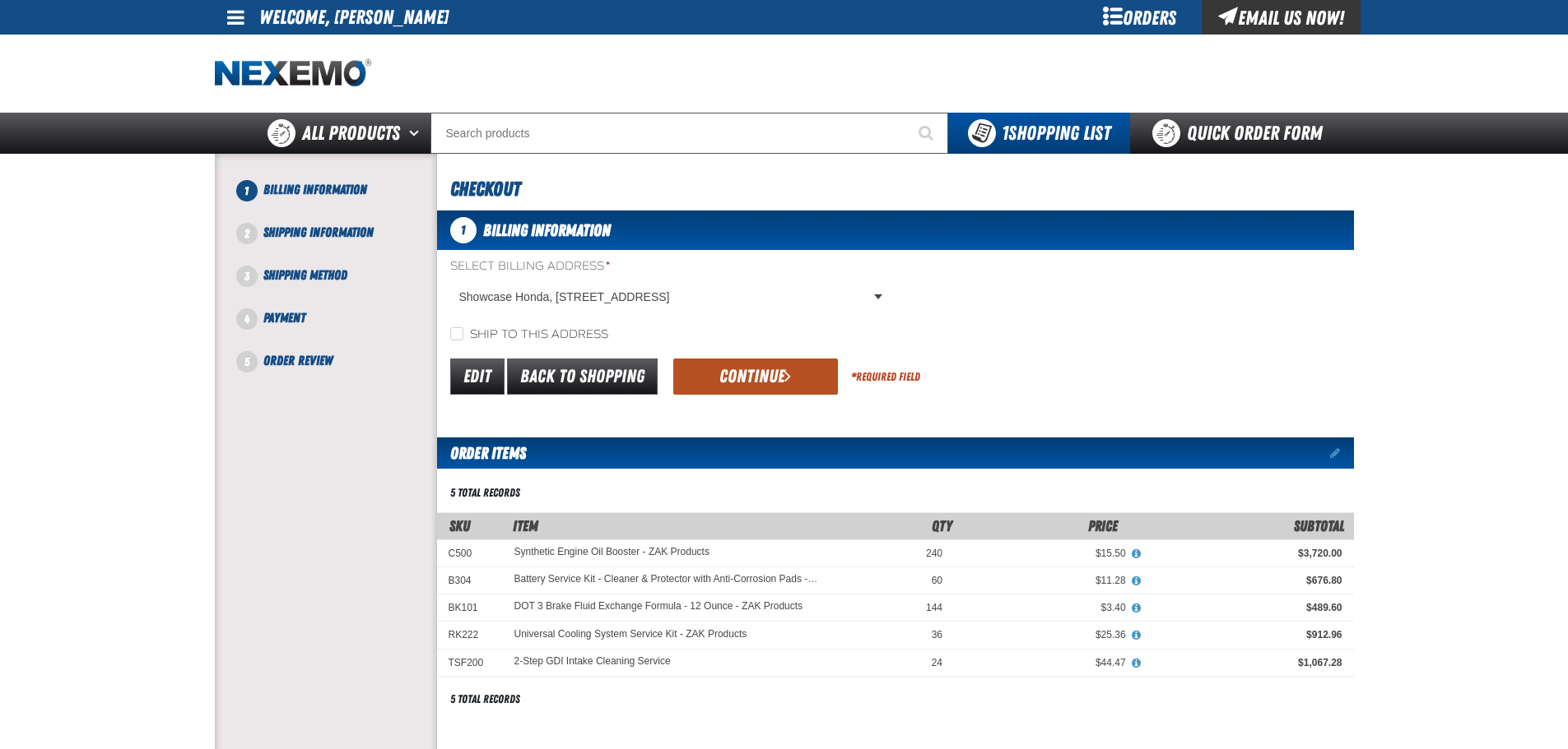
click at [743, 368] on button "Continue" at bounding box center [755, 376] width 164 height 36
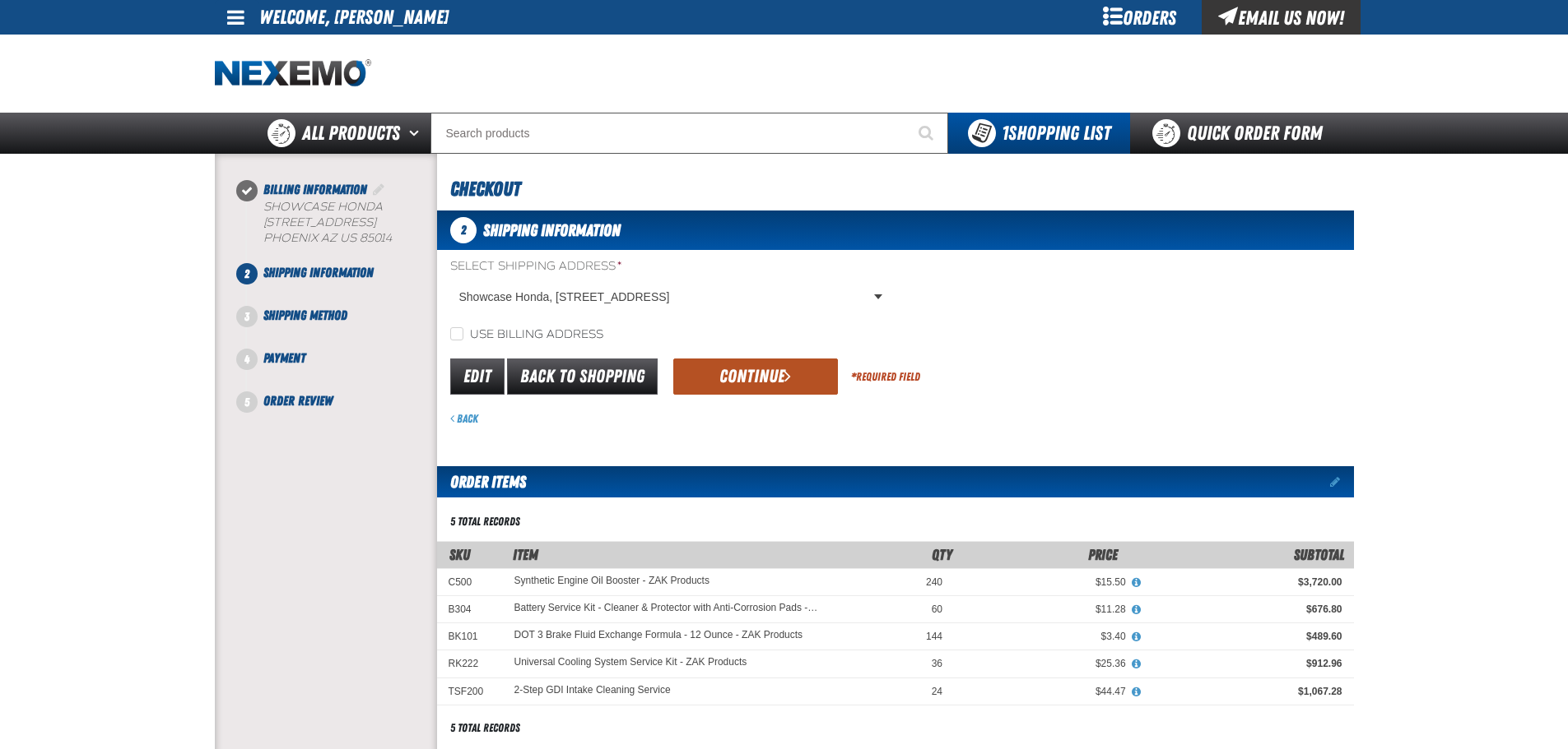
click at [744, 372] on button "Continue" at bounding box center [755, 376] width 164 height 36
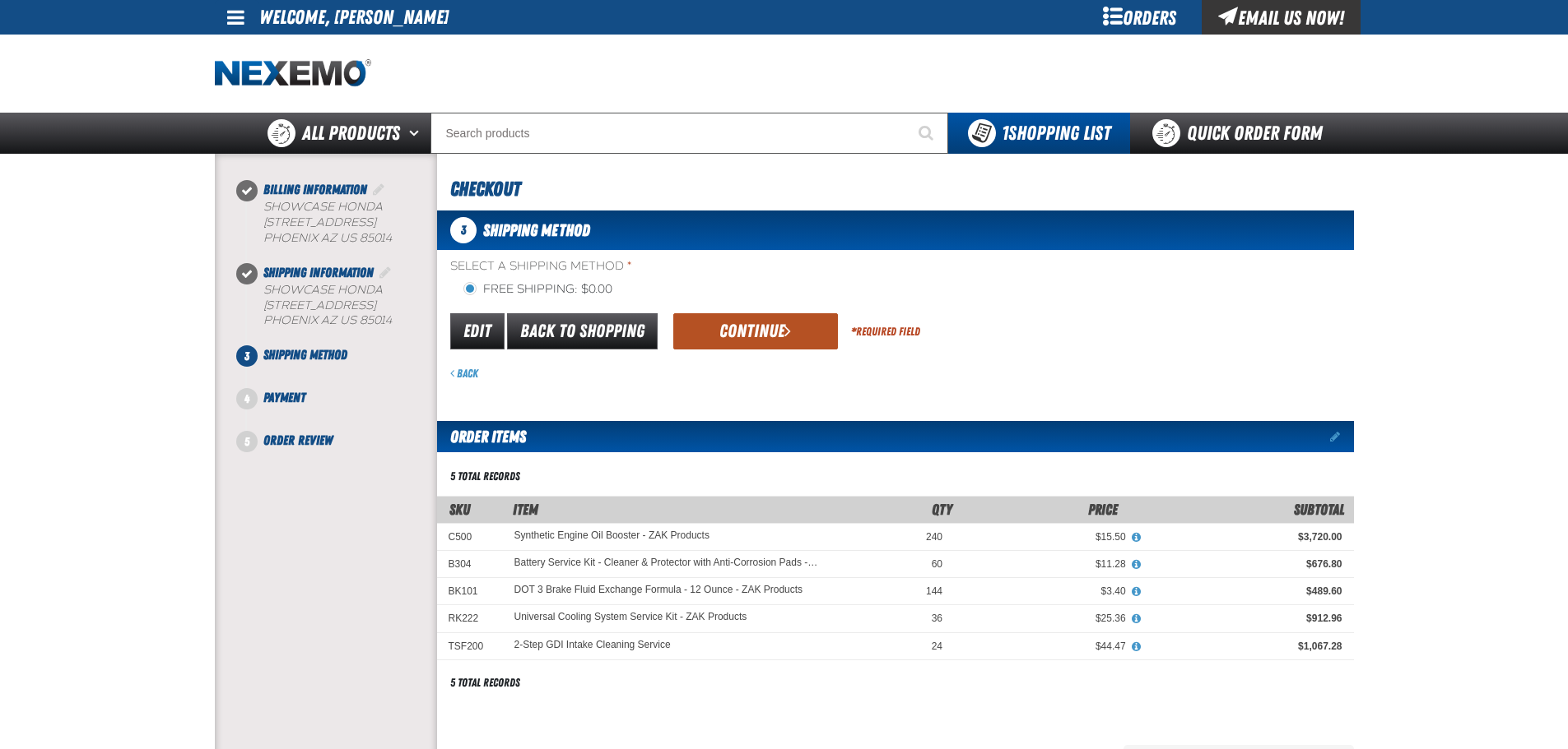
click at [726, 316] on button "Continue" at bounding box center [755, 331] width 164 height 36
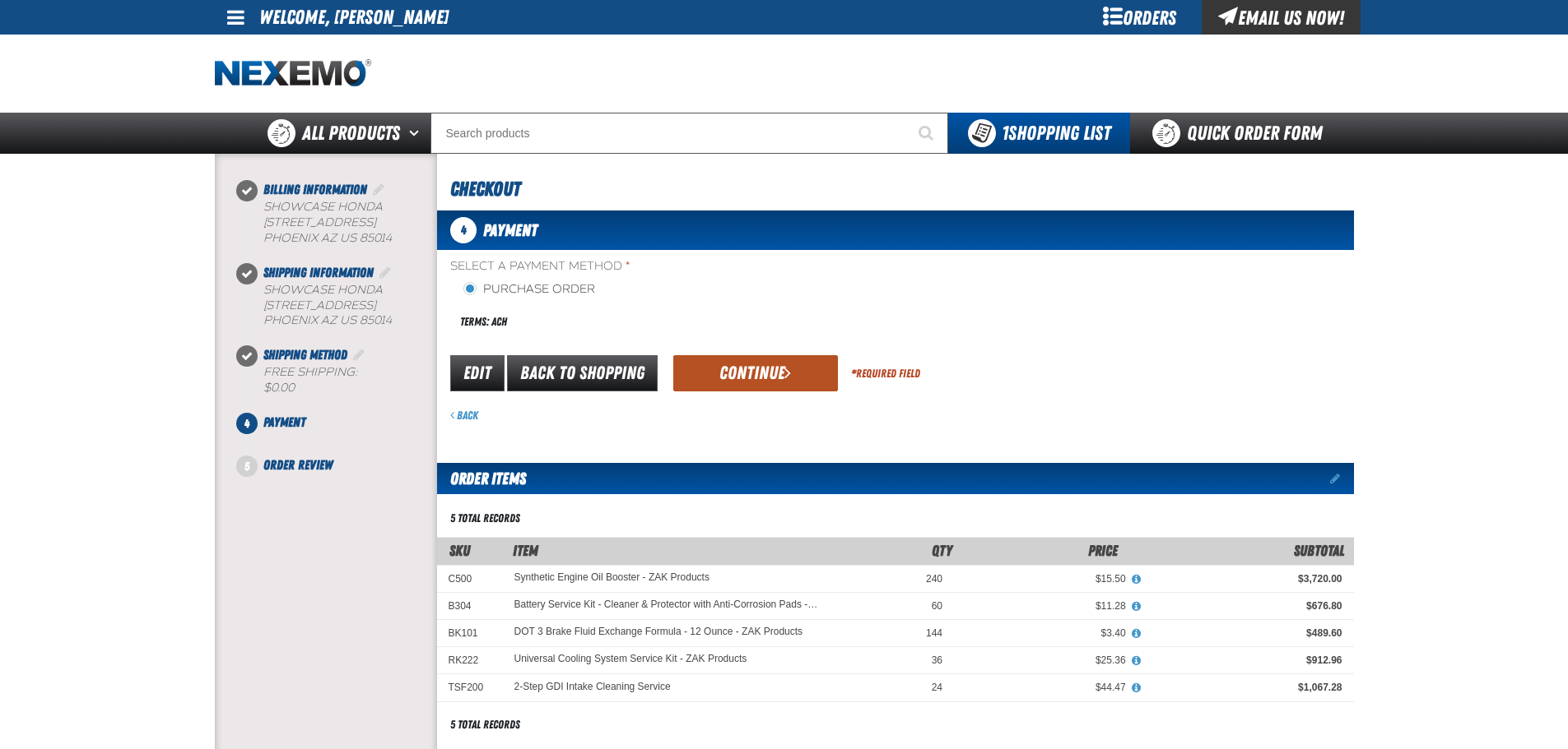
click at [722, 366] on button "Continue" at bounding box center [755, 373] width 164 height 36
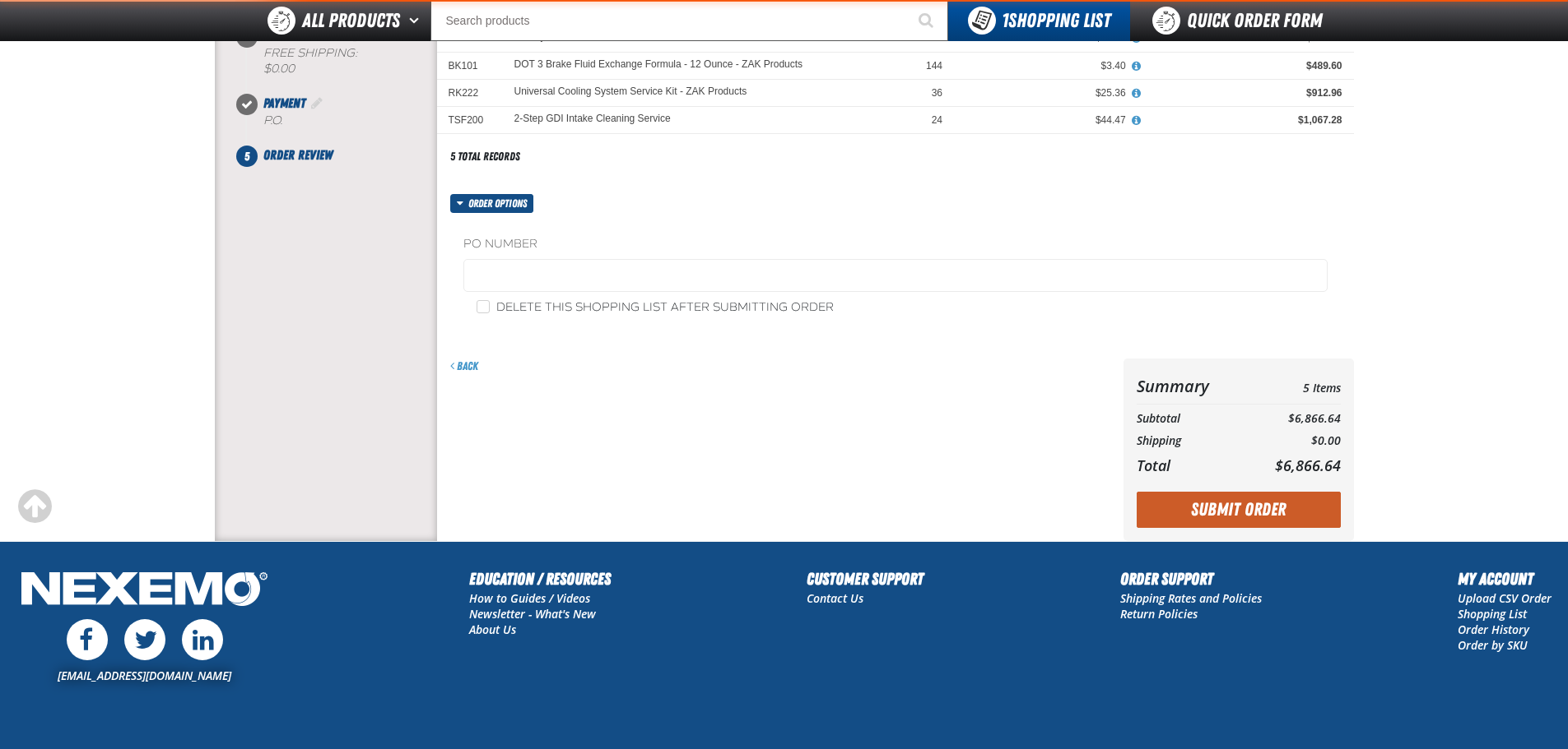
scroll to position [329, 0]
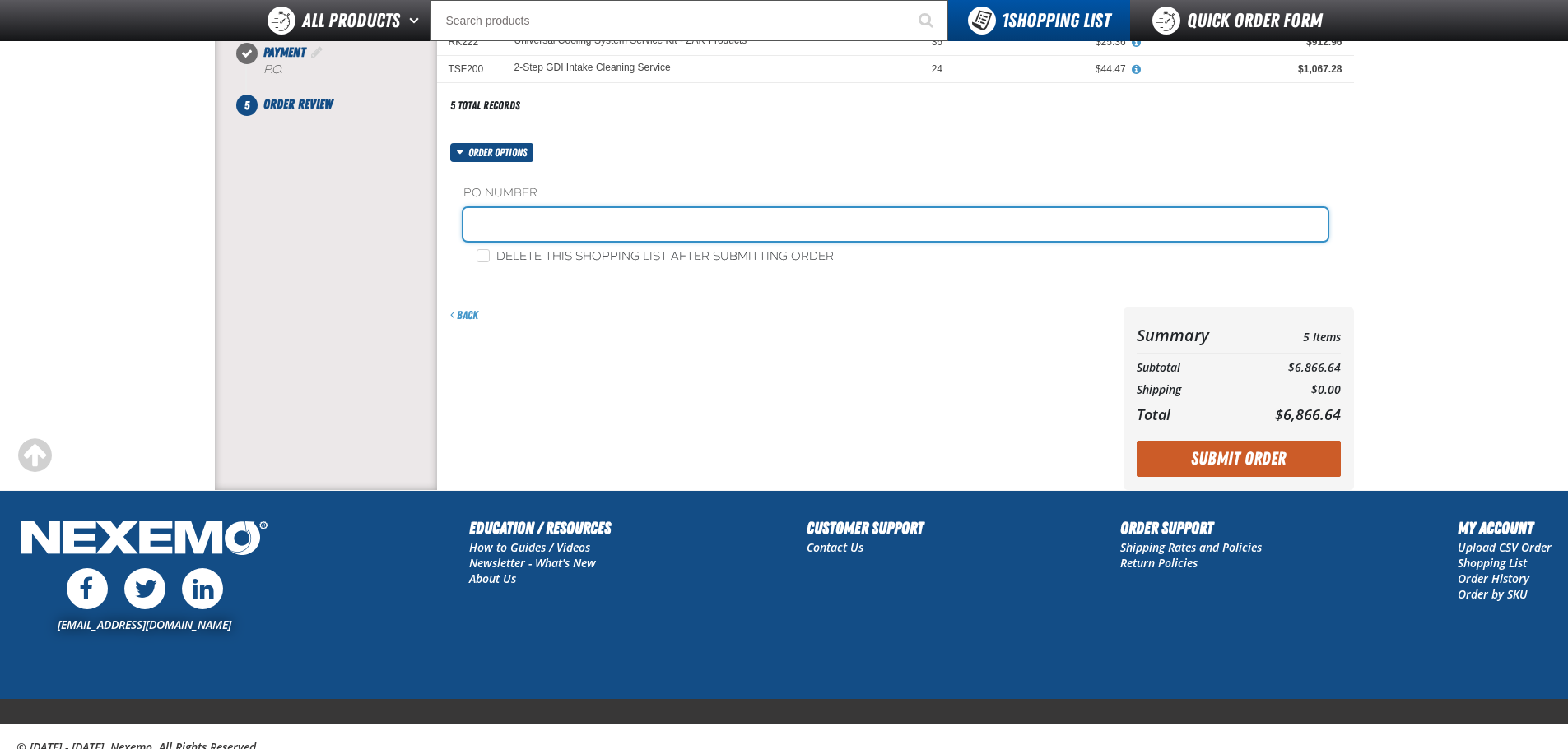
click at [580, 227] on input "text" at bounding box center [895, 224] width 864 height 33
type input "ZAK09/06"
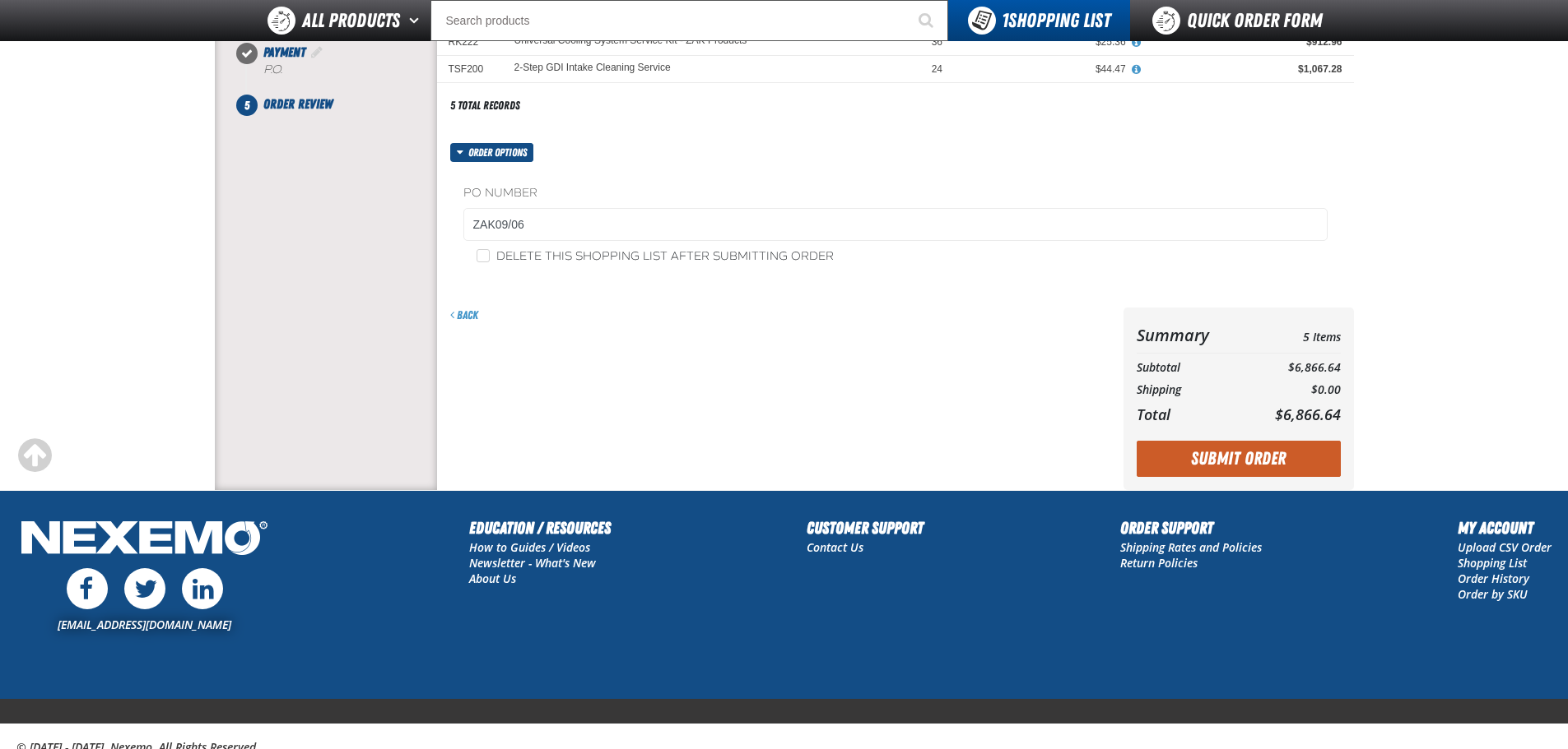
click at [558, 243] on fieldset "PO Number ZAK09/06" at bounding box center [895, 217] width 864 height 62
click at [560, 251] on label "Delete this shopping list after submitting order" at bounding box center [654, 257] width 357 height 16
click at [490, 251] on input "Delete this shopping list after submitting order" at bounding box center [483, 256] width 14 height 14
checkbox input "true"
click at [1148, 451] on button "Submit Order" at bounding box center [1238, 459] width 204 height 36
